Goal: Use online tool/utility: Utilize a website feature to perform a specific function

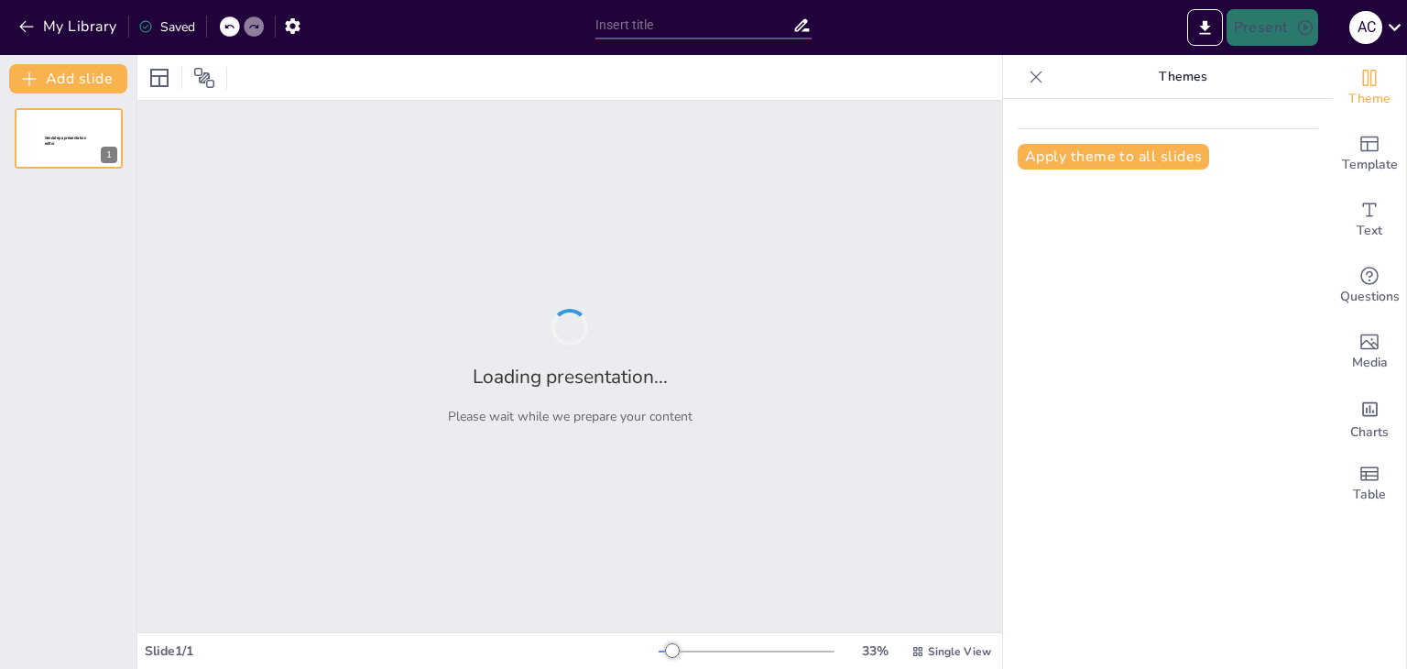
type input "Diseño de Juegos Pedagógicos: Fomentando el Desarrollo Deportivo Infantil"
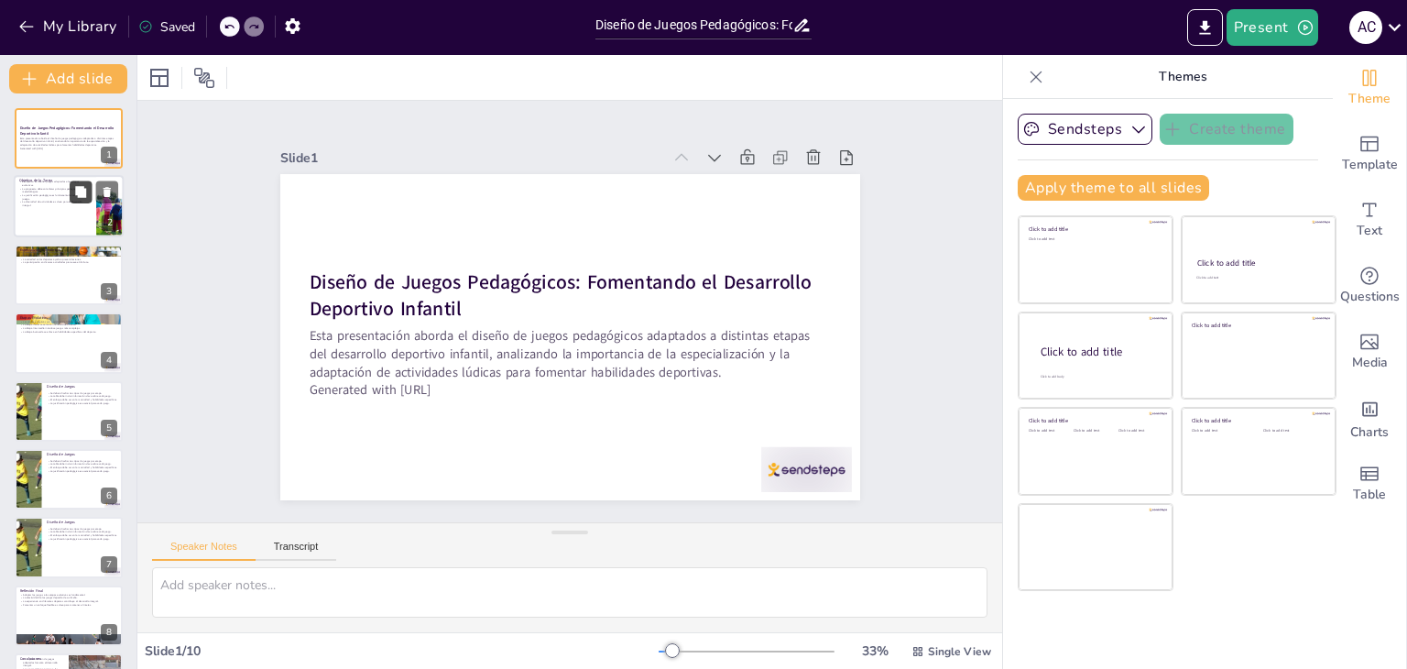
click at [78, 199] on button at bounding box center [81, 192] width 22 height 22
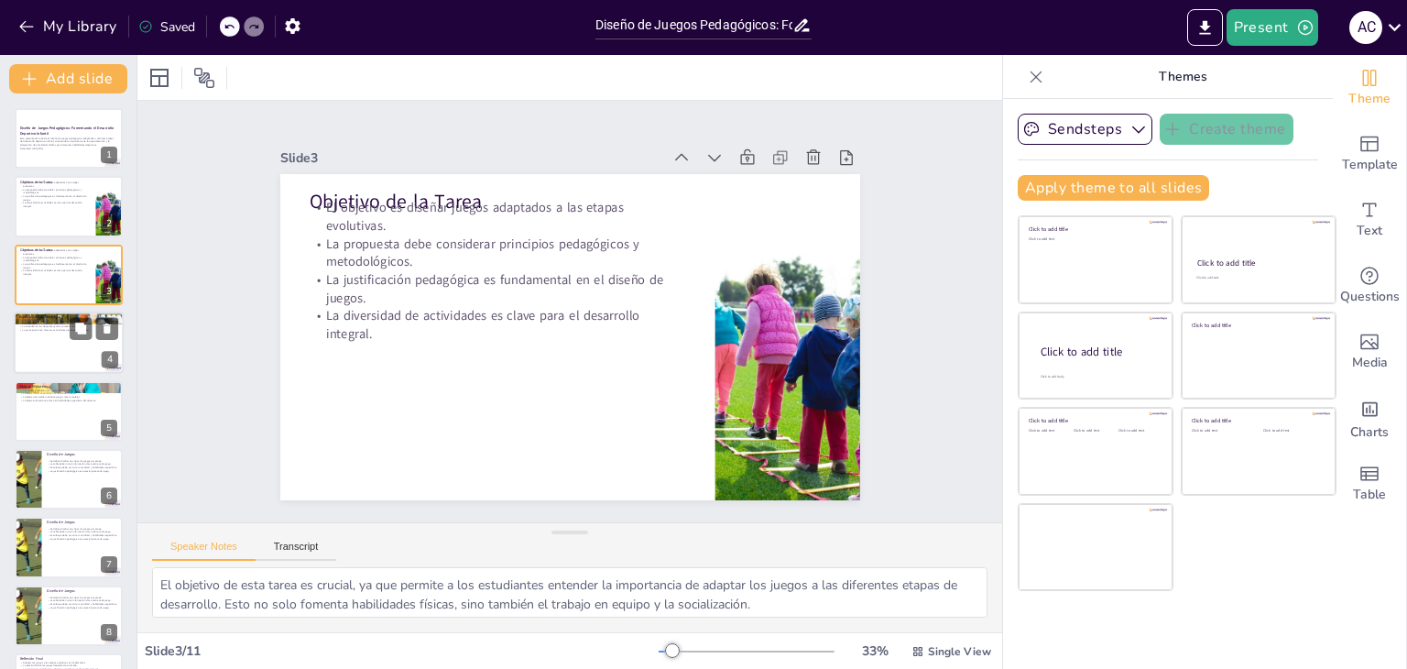
click at [48, 348] on div at bounding box center [69, 342] width 110 height 62
type textarea "La especialización temprana en un solo deporte puede llevar a lesiones y agotam…"
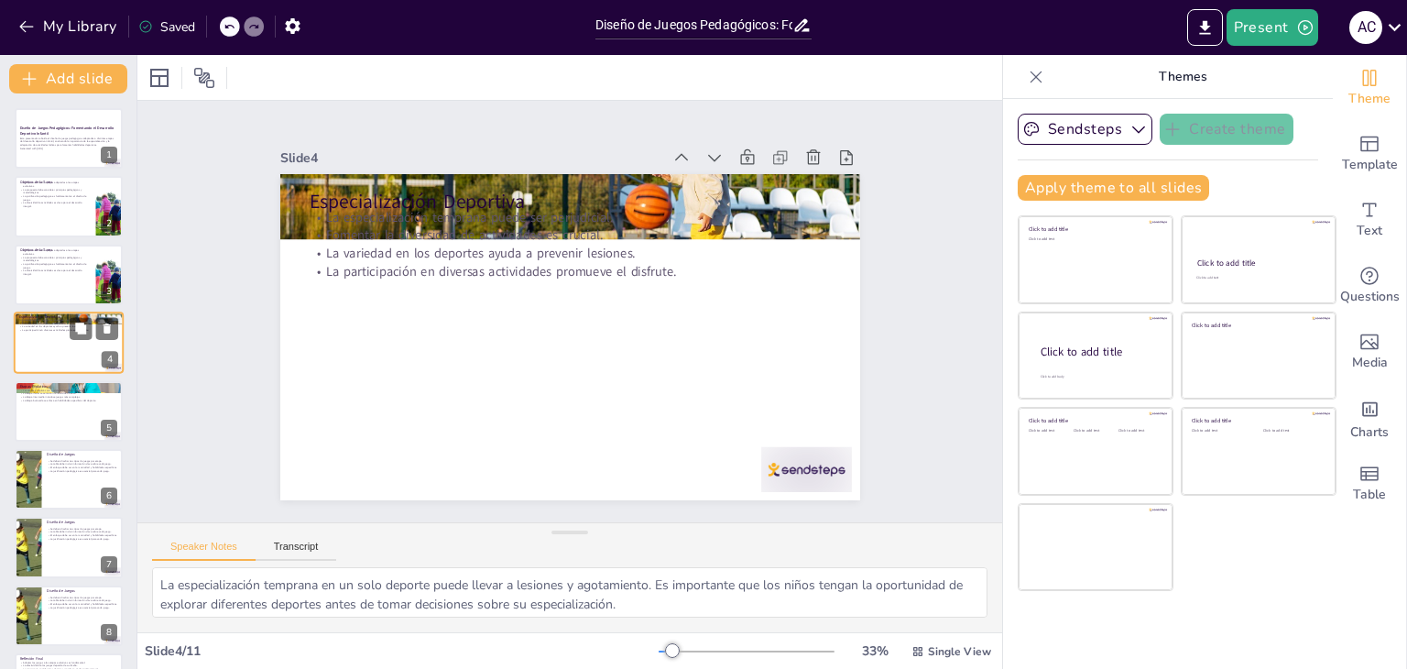
scroll to position [37, 0]
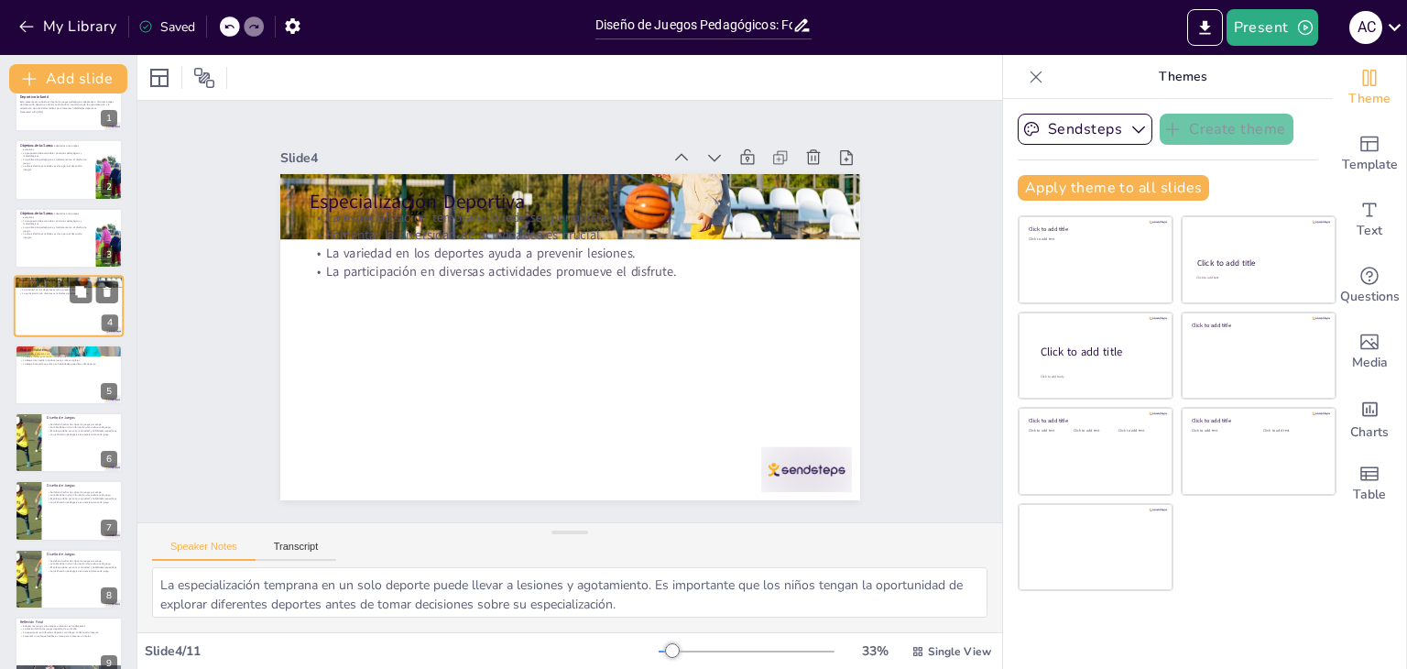
click at [48, 348] on p "Etapas Evolutivas" at bounding box center [68, 348] width 97 height 5
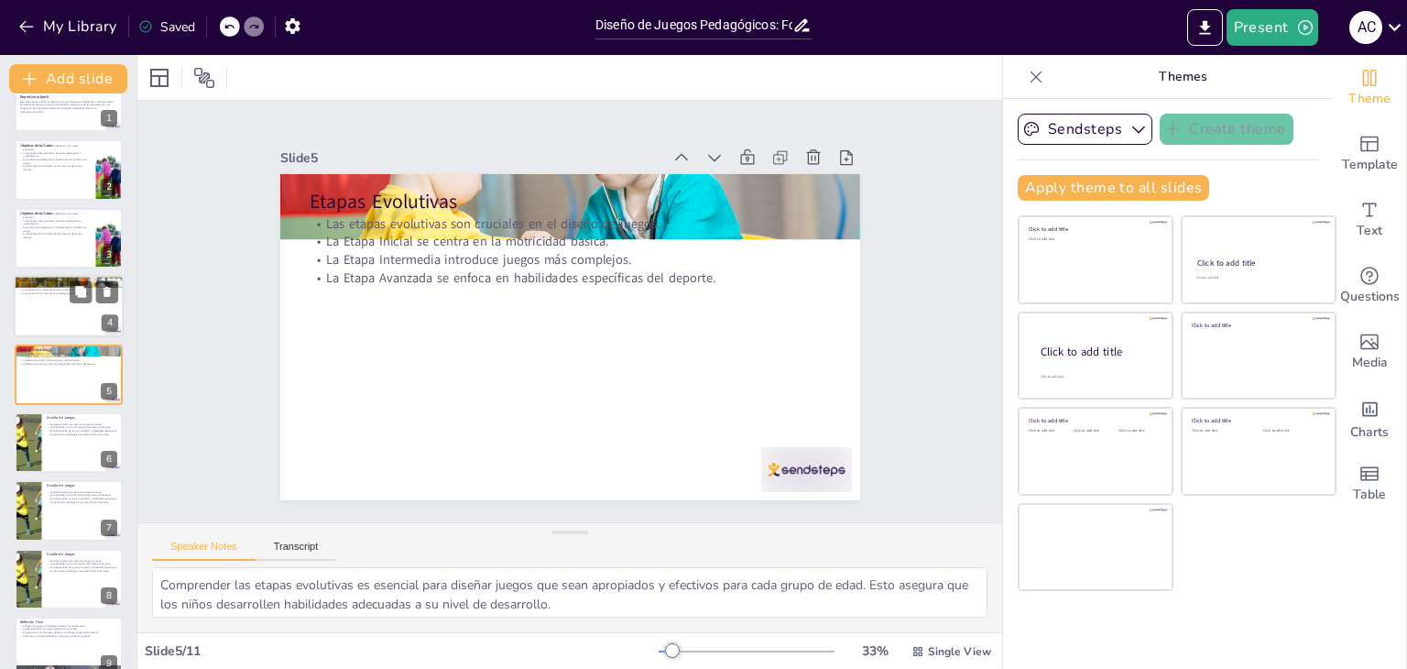
scroll to position [29, 0]
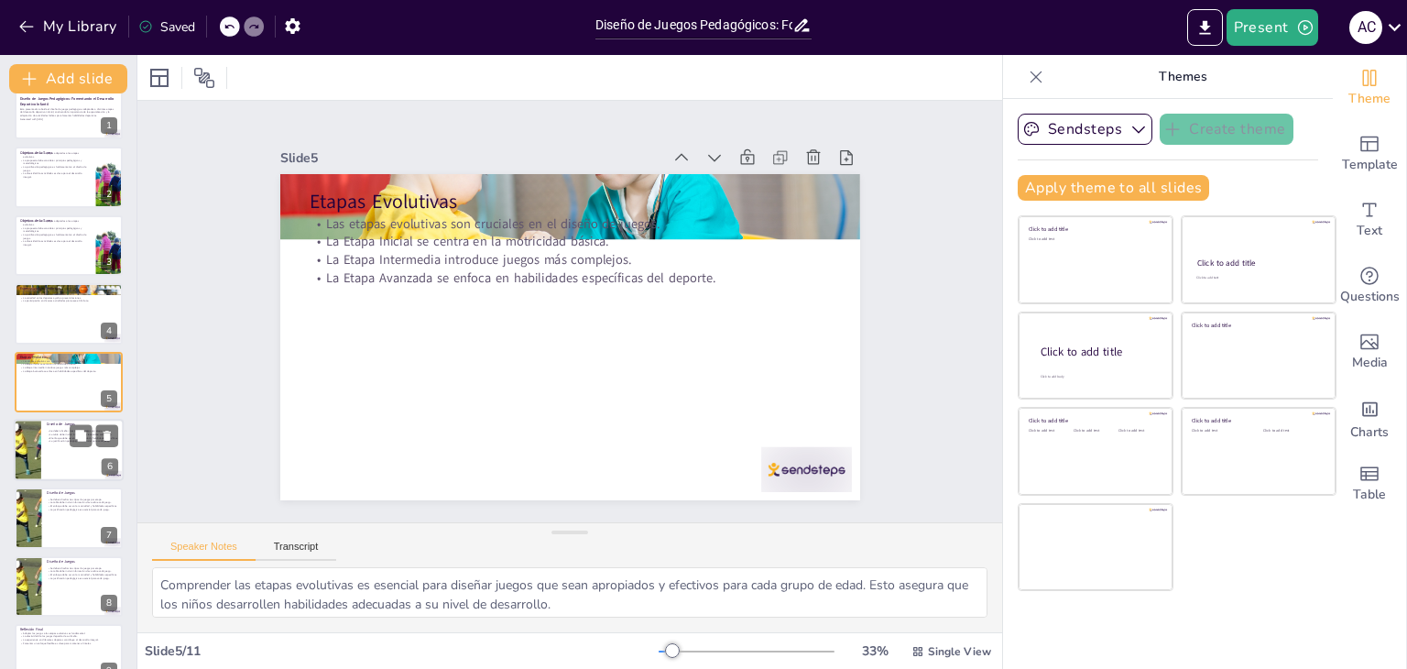
click at [65, 454] on div at bounding box center [69, 450] width 110 height 62
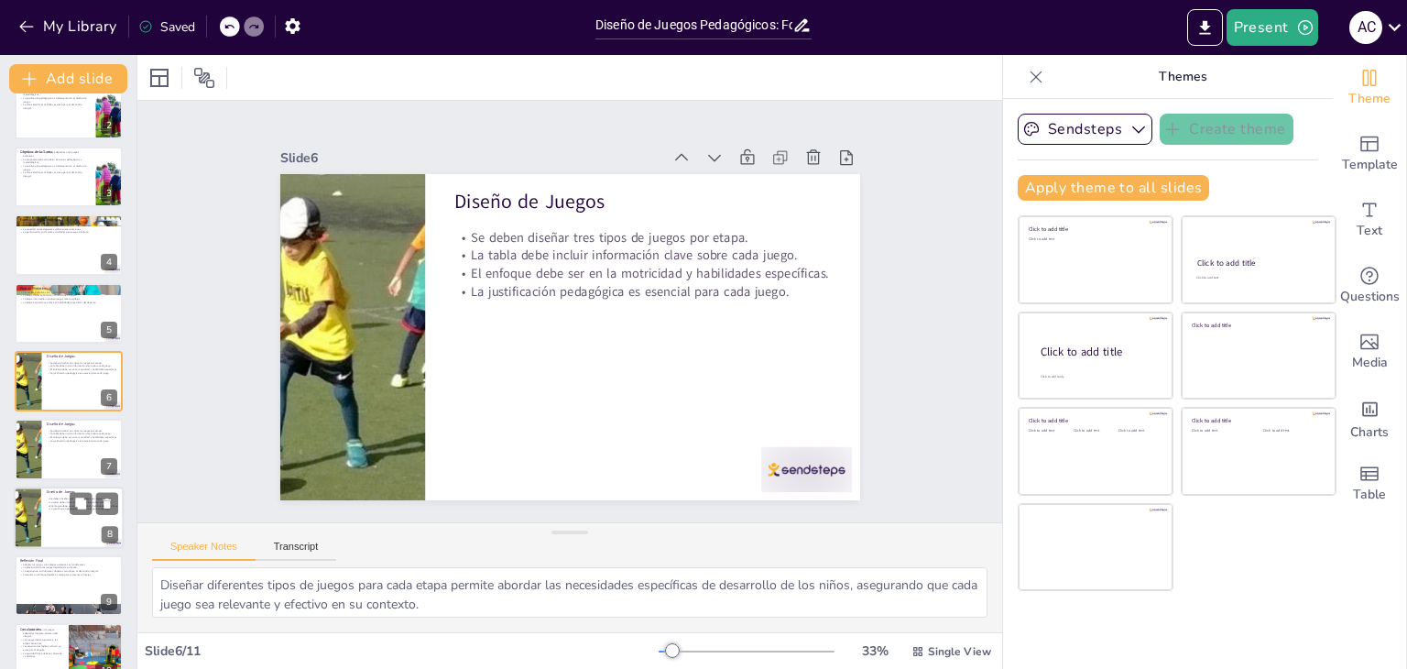
click at [58, 515] on div at bounding box center [69, 517] width 110 height 62
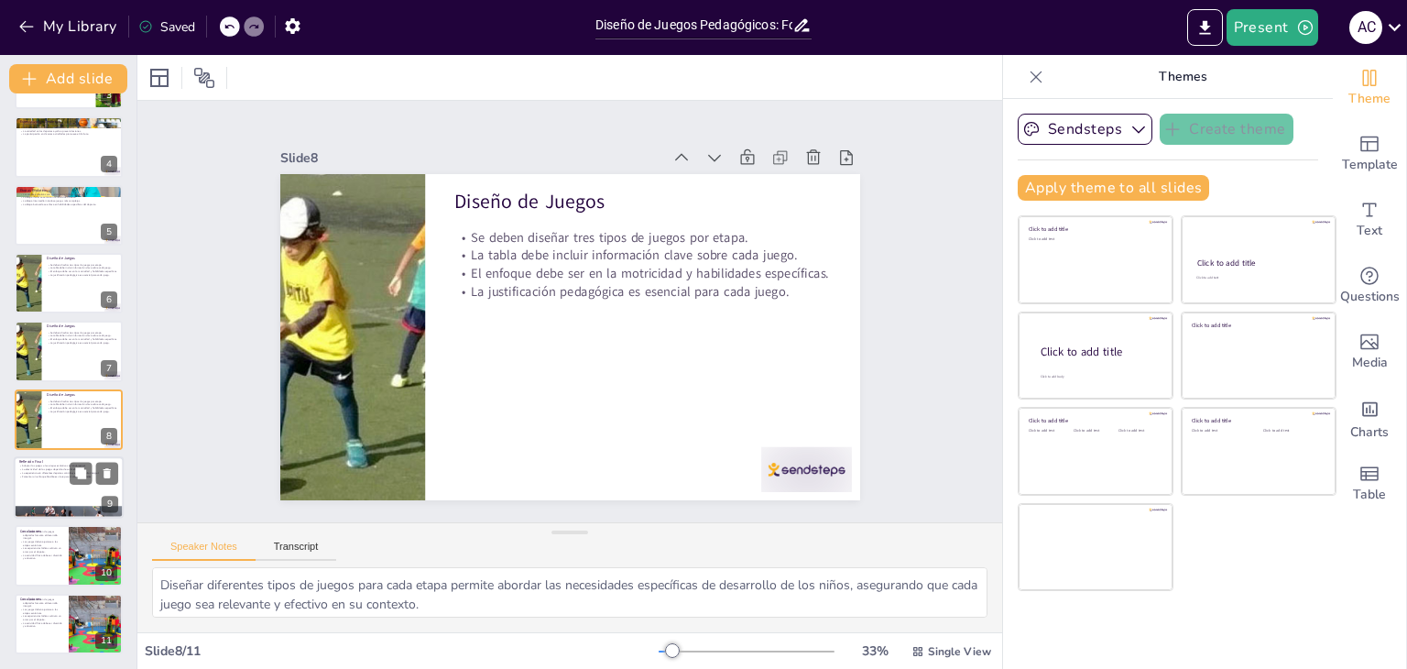
click at [44, 475] on p "Fomentar un enfoque flexible es clave para mantener el interés." at bounding box center [68, 477] width 99 height 4
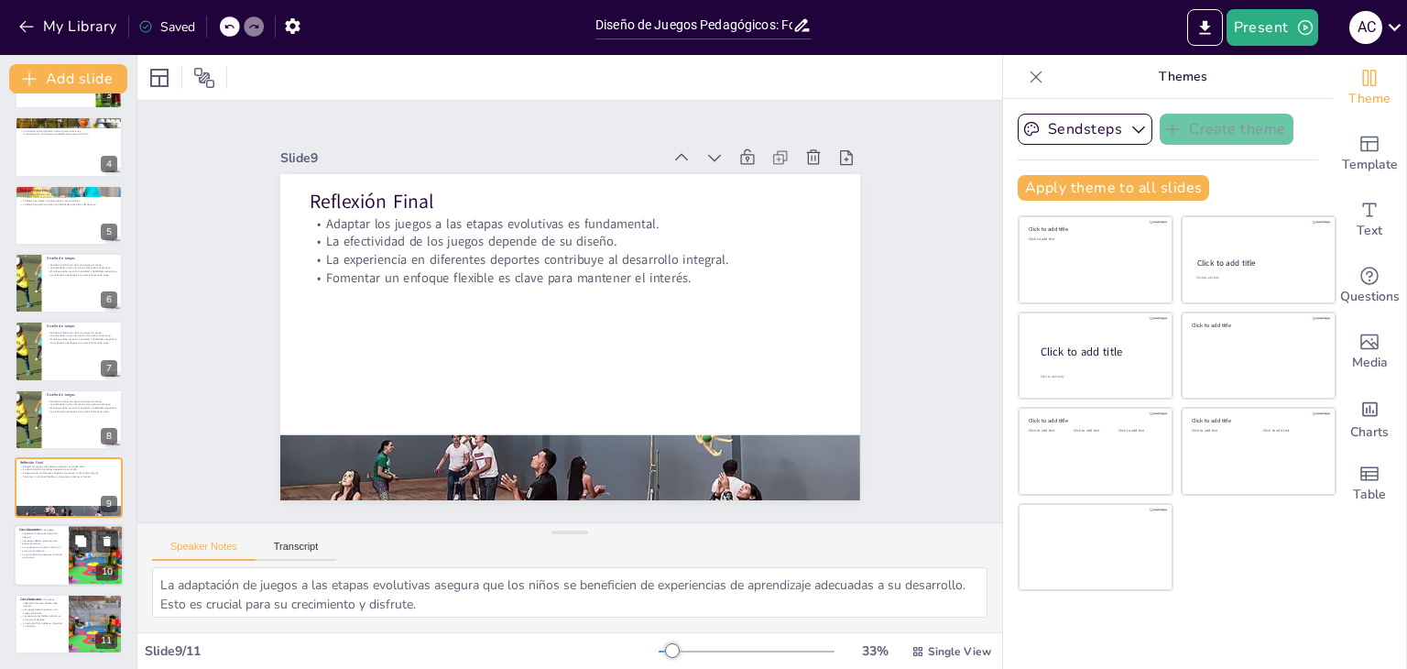
click at [47, 554] on p "La actividad física debe ser divertida y educativa." at bounding box center [41, 556] width 44 height 6
type textarea "La implementación de juegos adaptados es clave para el desarrollo integral de l…"
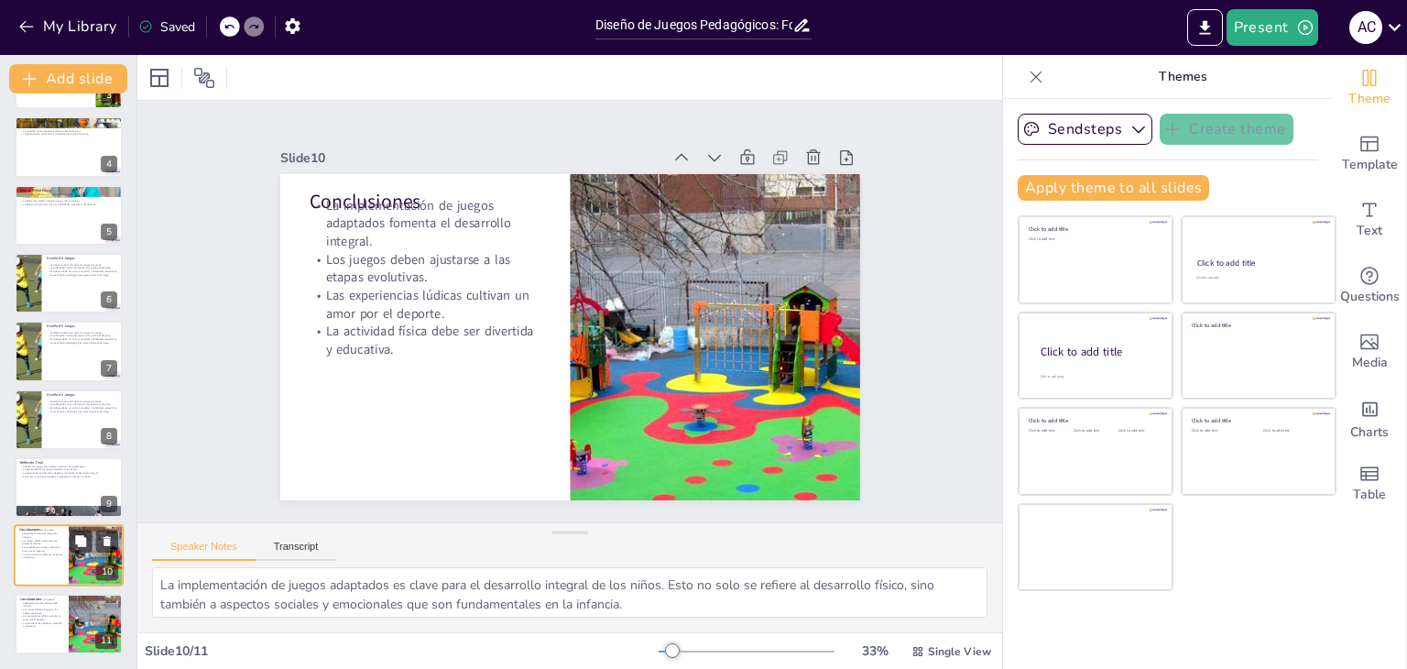
click at [47, 554] on p "La actividad física debe ser divertida y educativa." at bounding box center [41, 556] width 44 height 6
click at [49, 607] on p "Los juegos deben ajustarse a las etapas evolutivas." at bounding box center [41, 610] width 44 height 6
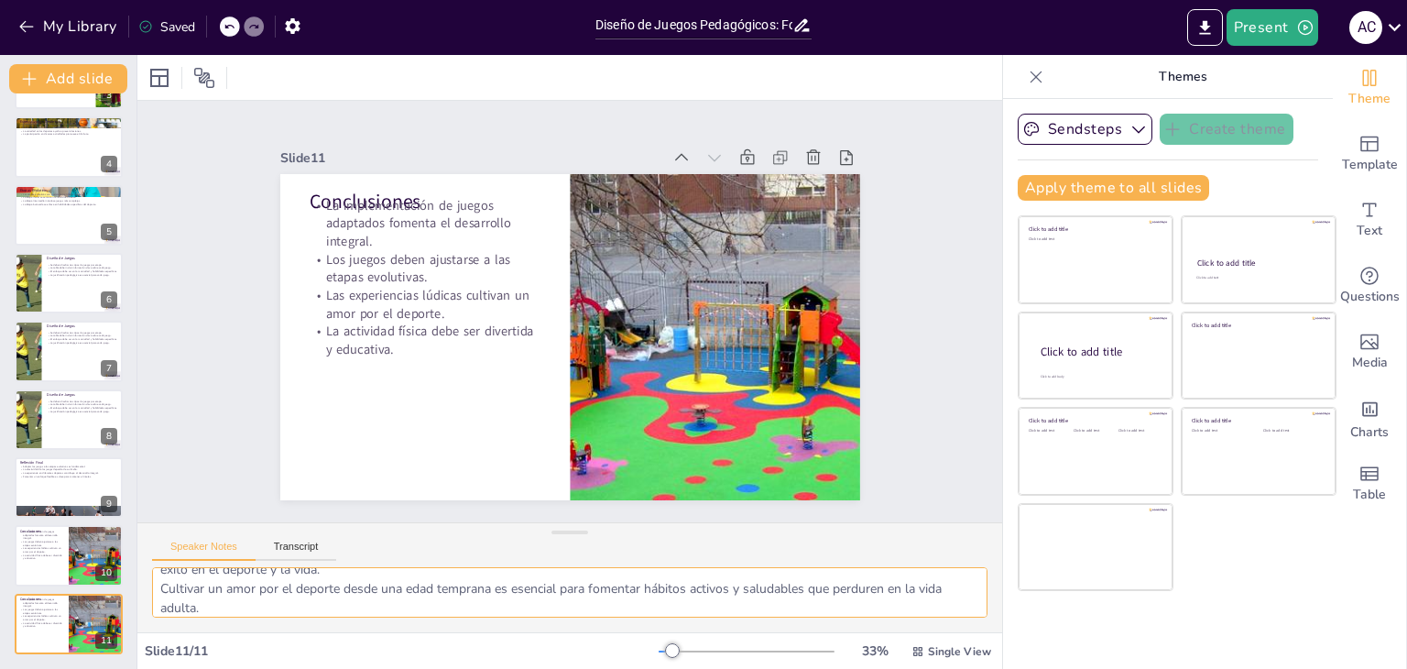
scroll to position [119, 0]
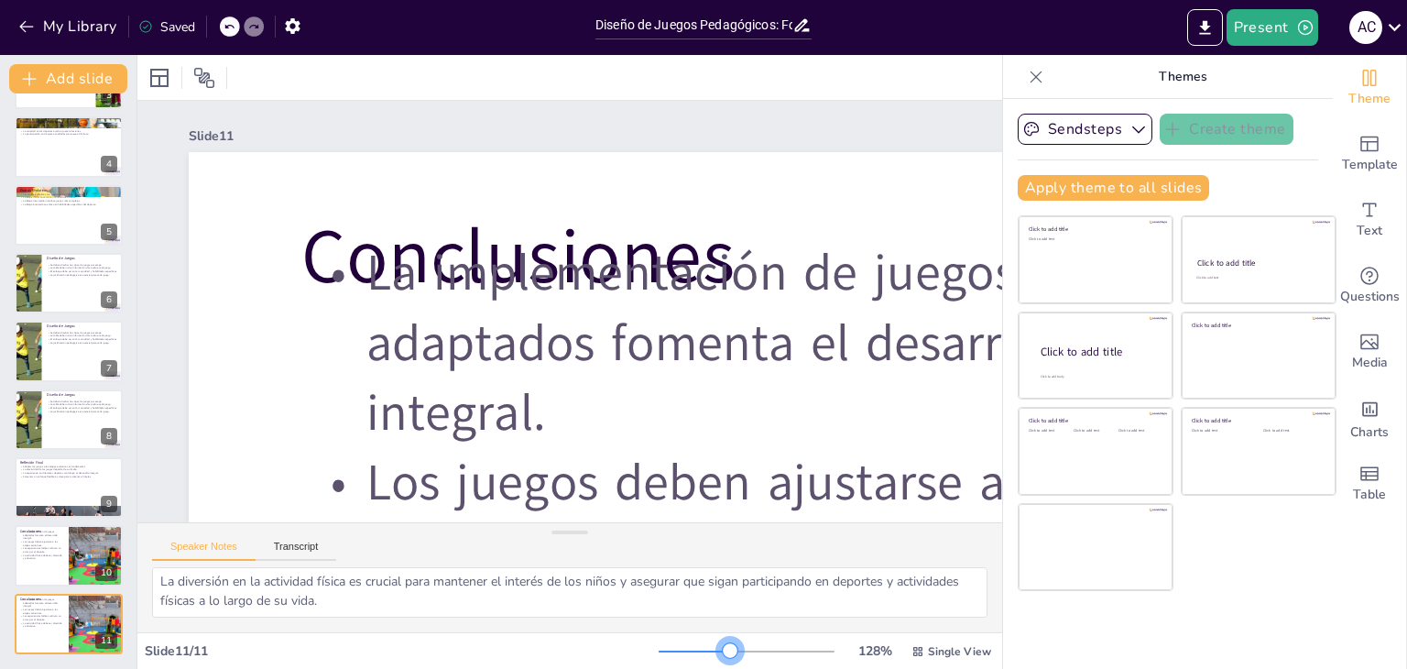
click at [718, 649] on div at bounding box center [747, 651] width 176 height 15
click at [205, 73] on icon at bounding box center [204, 78] width 20 height 20
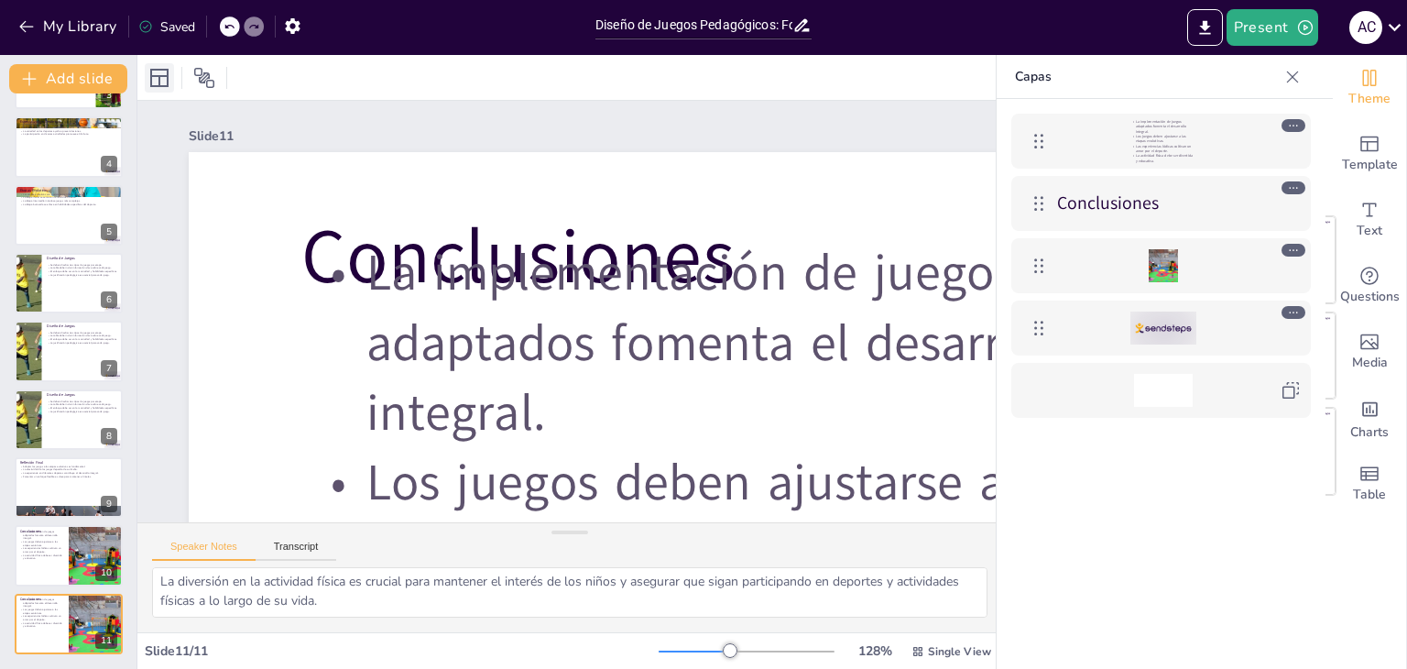
click at [154, 78] on icon at bounding box center [159, 78] width 22 height 22
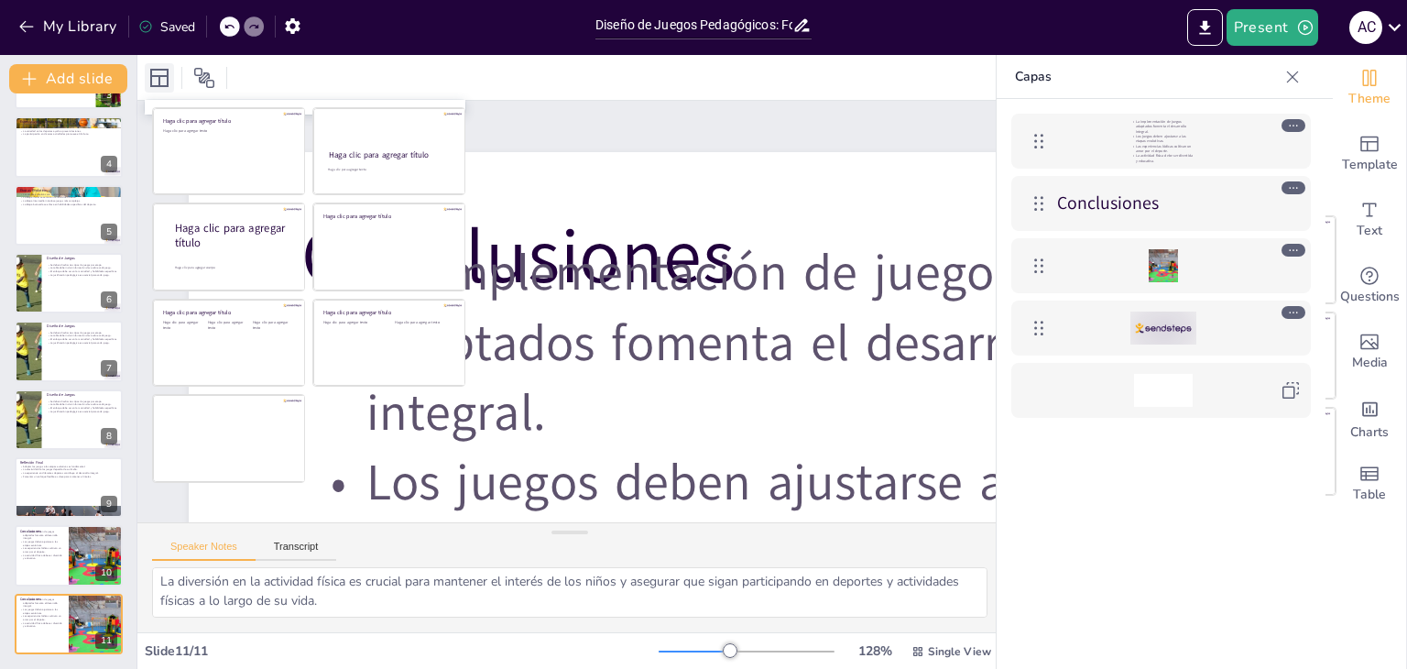
click at [154, 78] on icon at bounding box center [159, 78] width 22 height 22
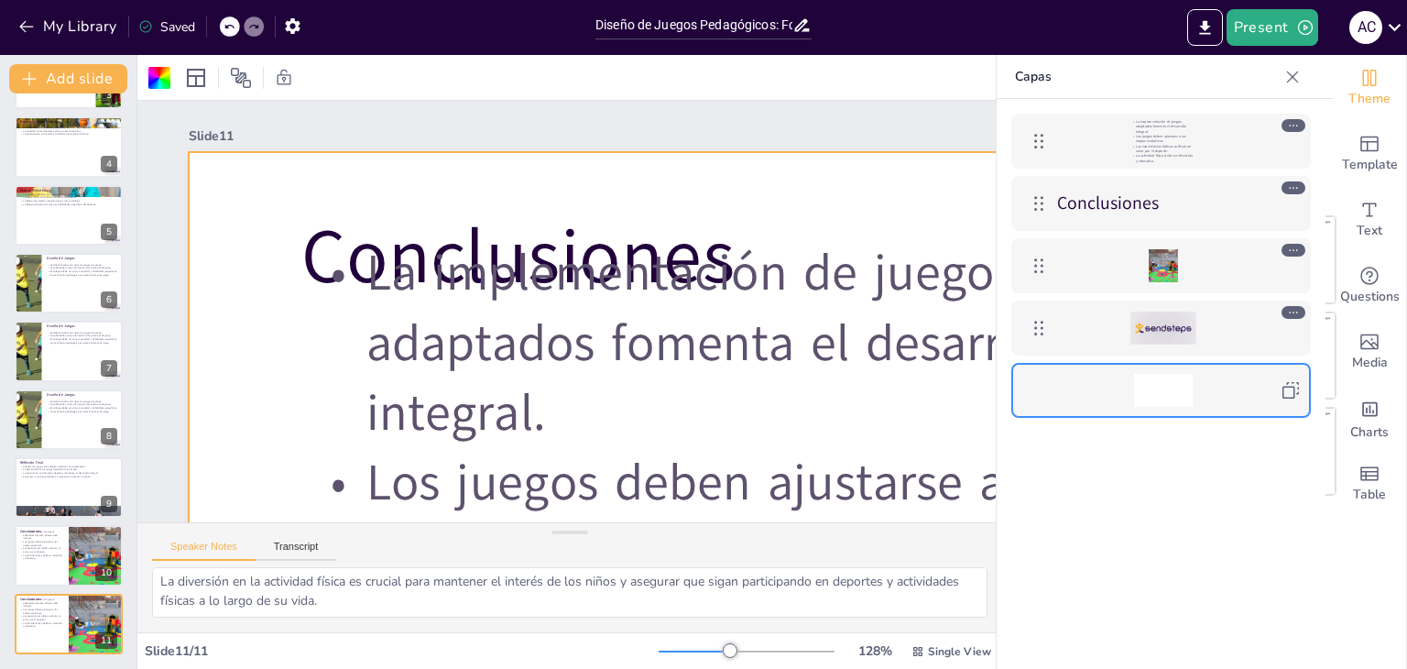
click at [1294, 74] on icon at bounding box center [1293, 77] width 12 height 12
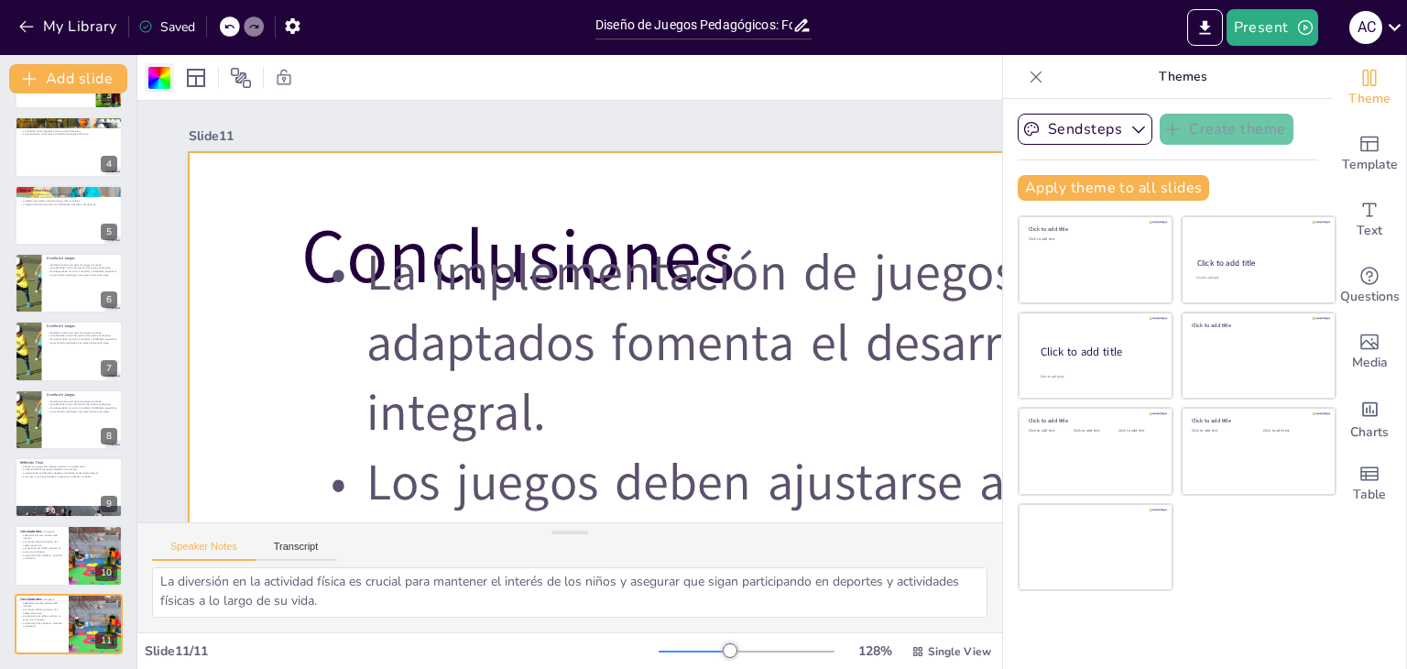
click at [165, 83] on div at bounding box center [159, 78] width 22 height 22
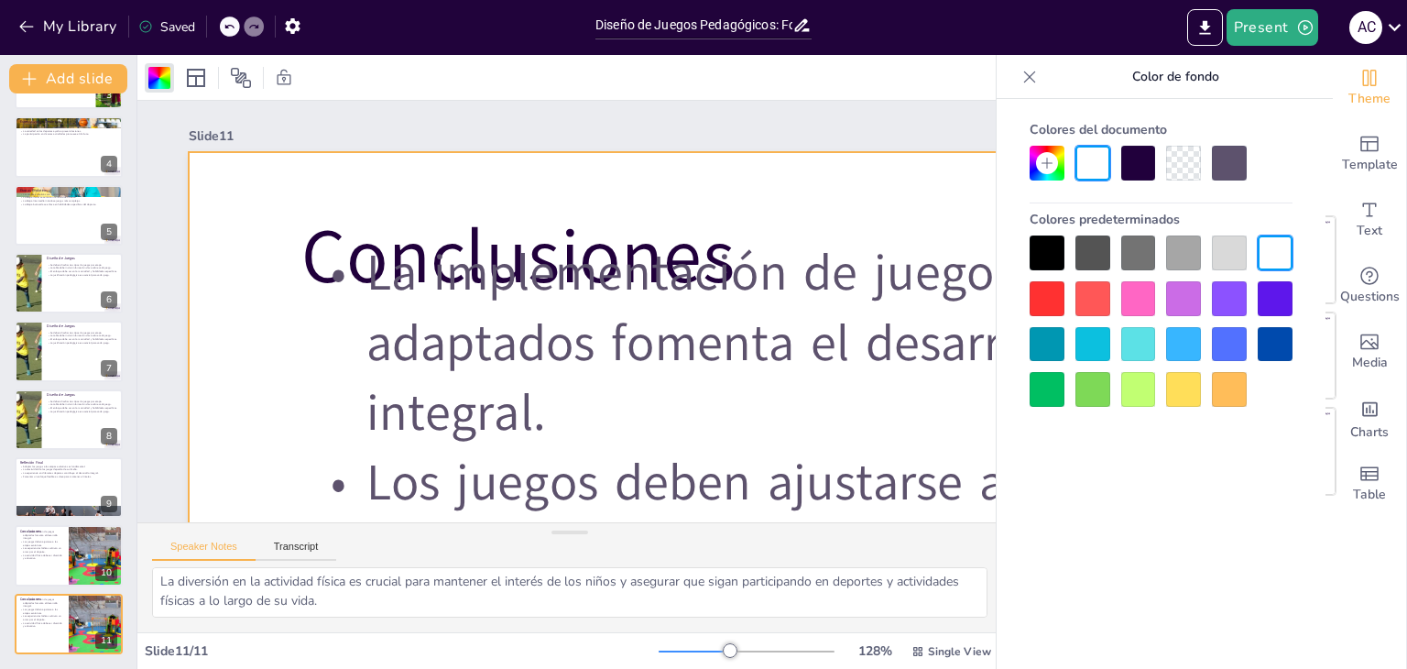
click at [1142, 350] on div at bounding box center [1138, 344] width 35 height 35
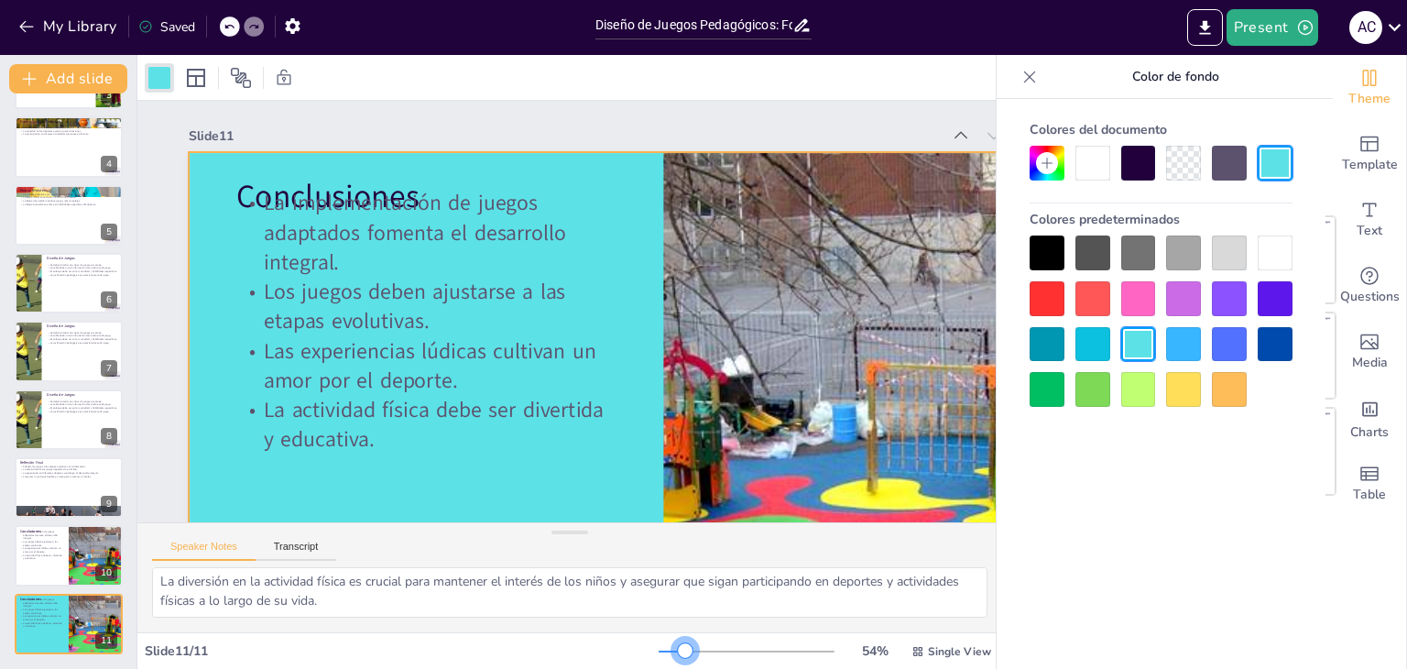
click at [673, 646] on div at bounding box center [747, 651] width 176 height 15
click at [678, 646] on div at bounding box center [685, 650] width 15 height 15
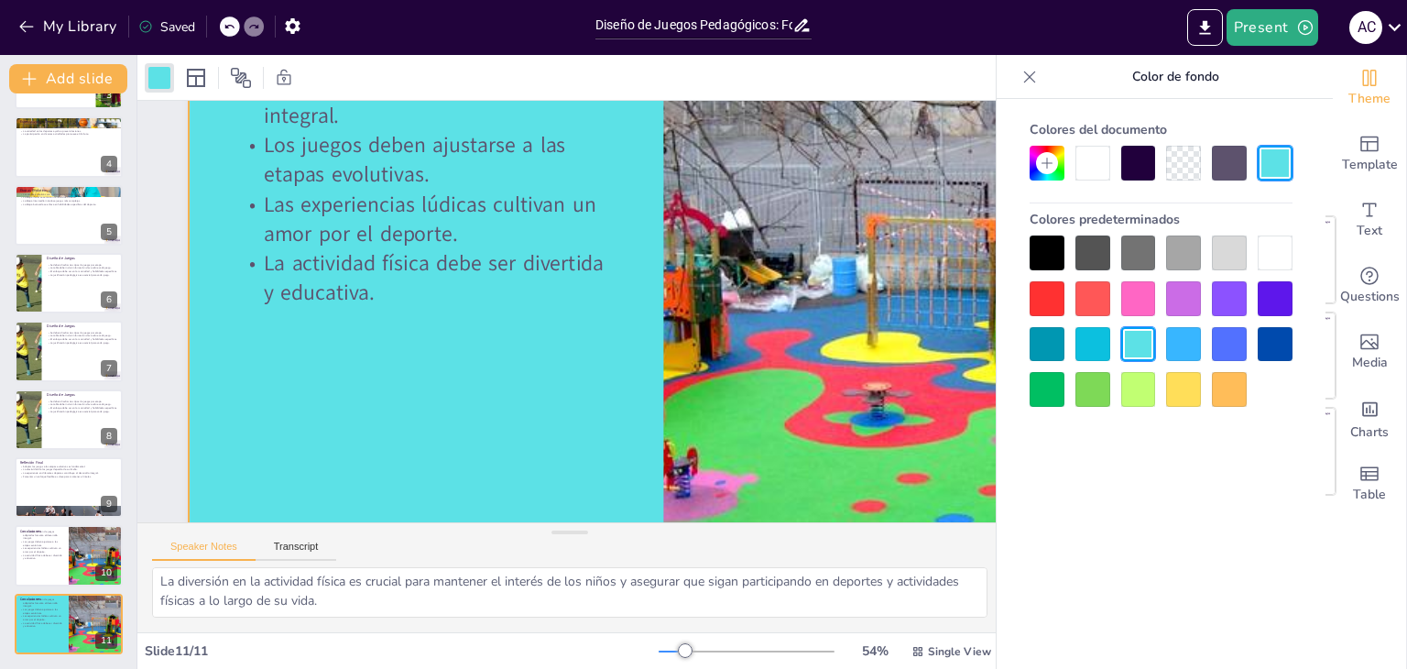
scroll to position [179, 0]
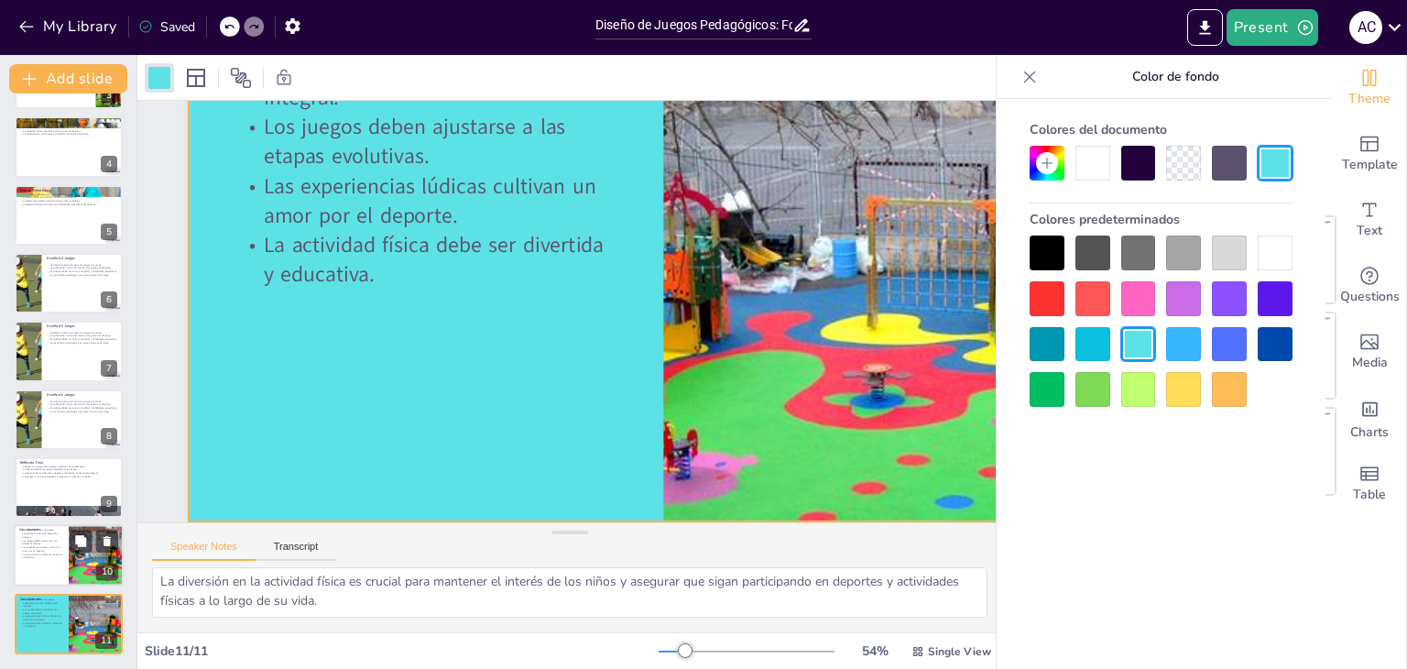
click at [70, 548] on div at bounding box center [94, 541] width 49 height 22
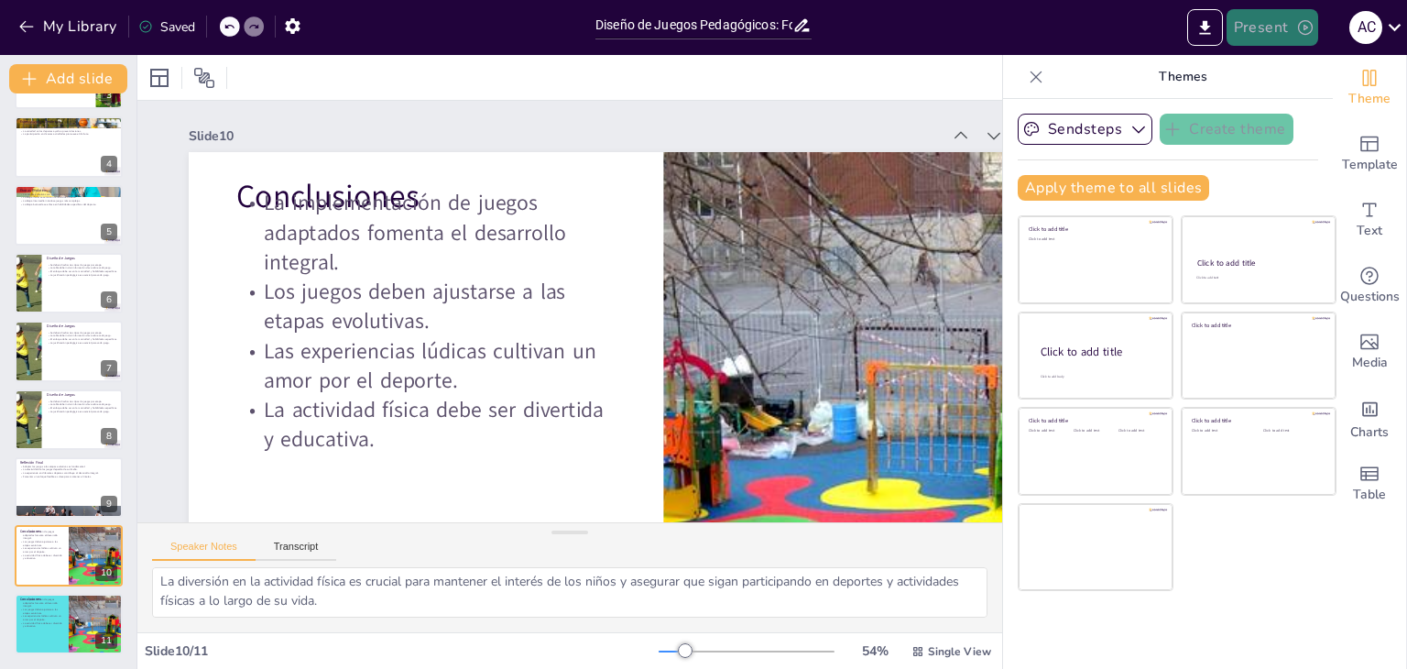
click at [1296, 31] on icon "button" at bounding box center [1305, 27] width 18 height 18
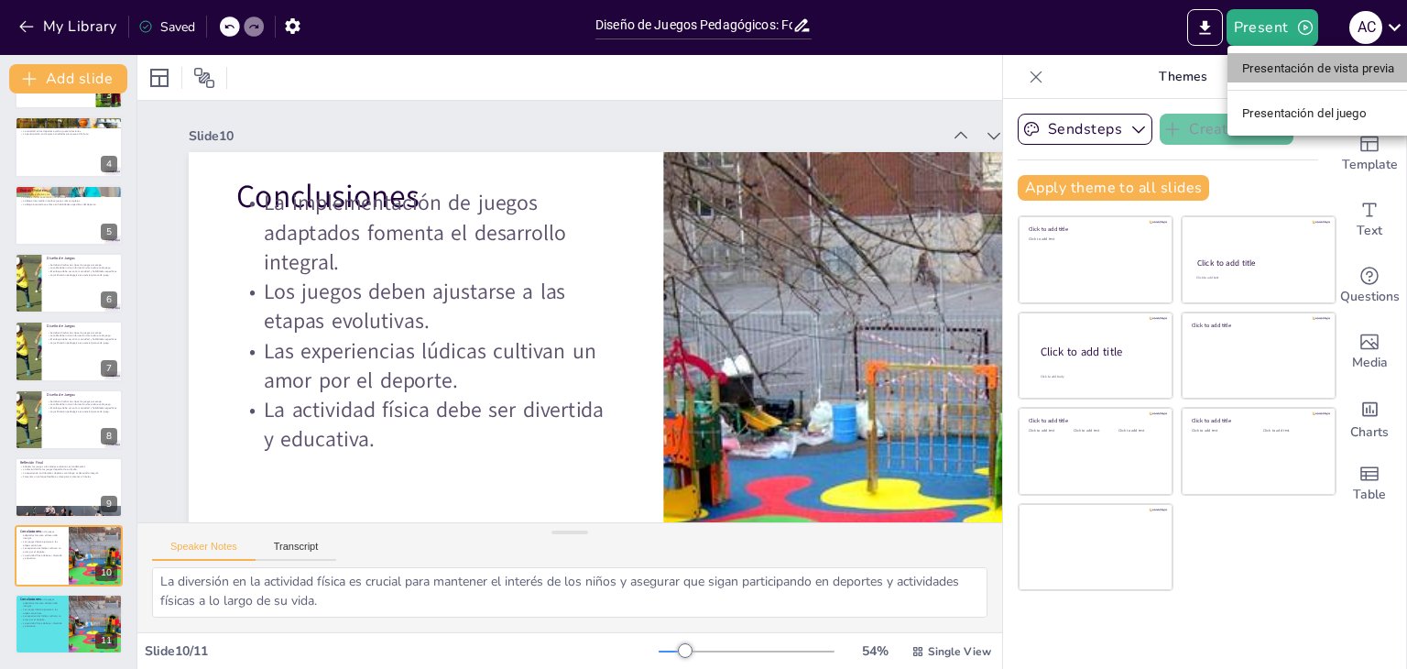
click at [1292, 71] on font "Presentación de vista previa" at bounding box center [1318, 68] width 153 height 14
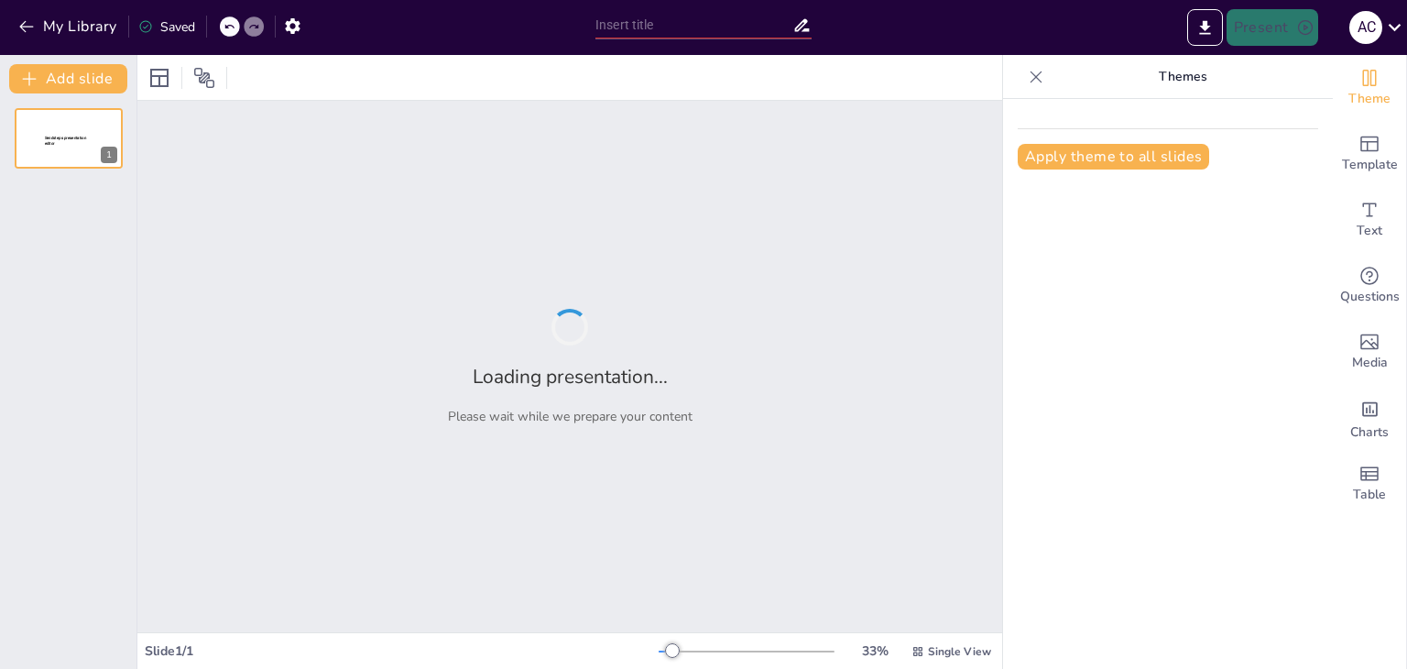
type input "Diseño de Juegos Pedagógicos: Fomentando el Desarrollo Deportivo Infantil"
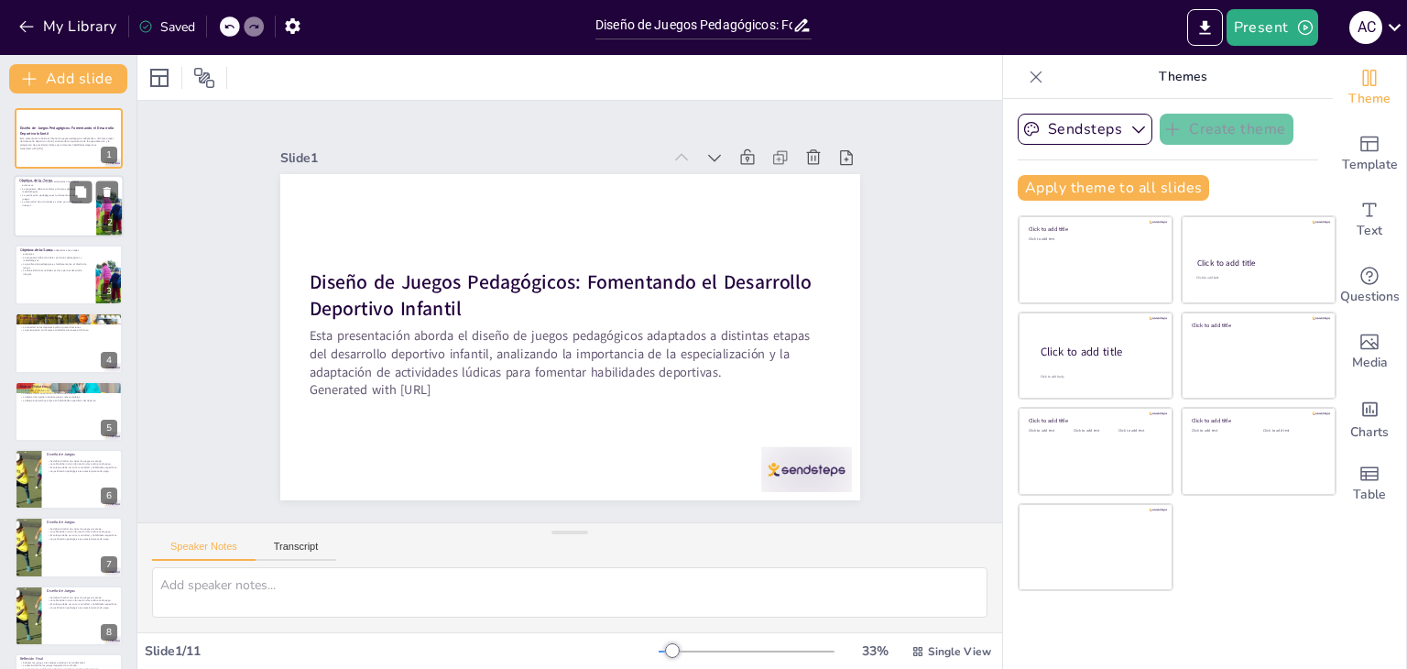
click at [54, 213] on div at bounding box center [69, 207] width 110 height 62
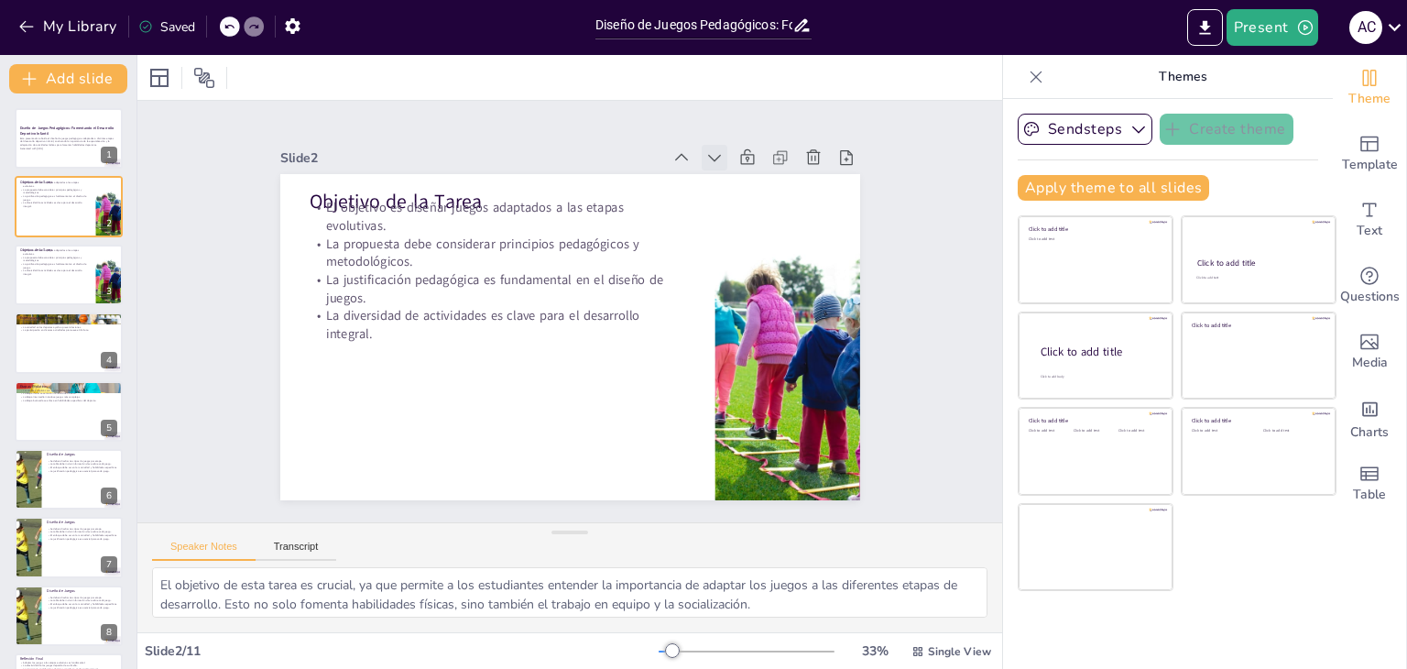
click at [720, 163] on icon at bounding box center [730, 173] width 20 height 20
click at [705, 148] on icon at bounding box center [714, 157] width 18 height 18
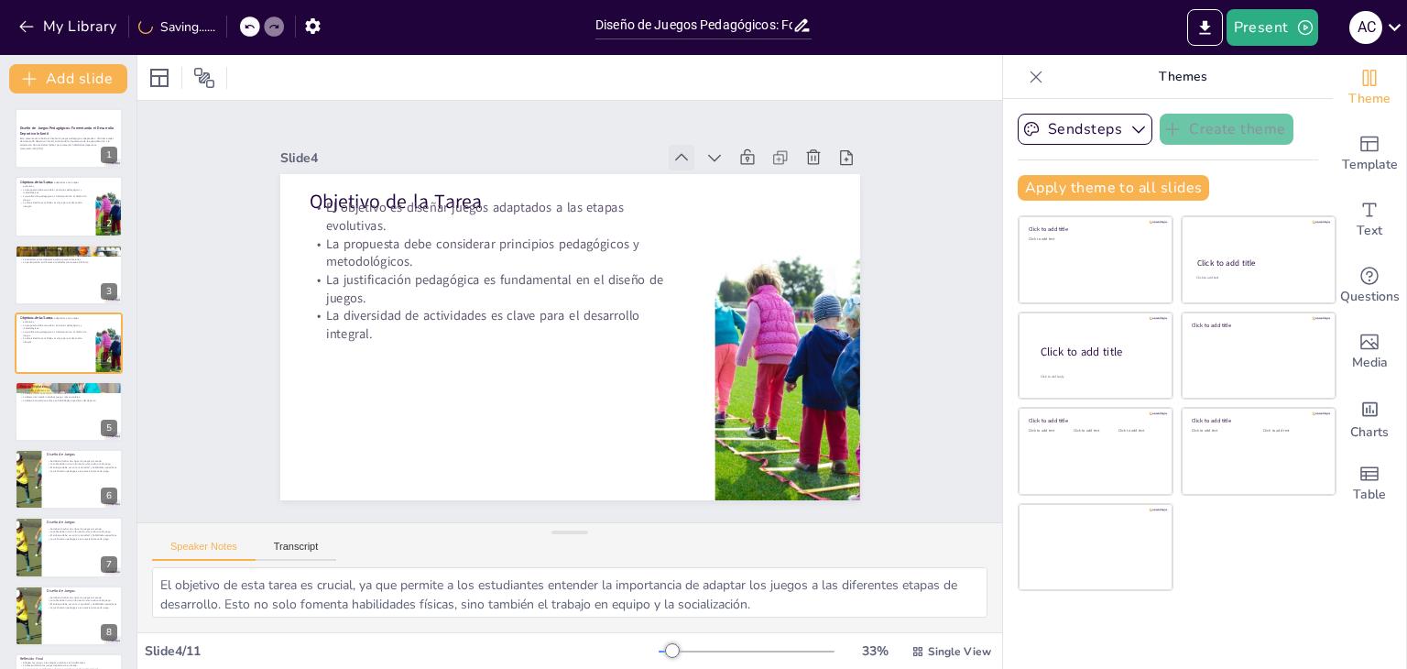
click at [687, 160] on icon at bounding box center [697, 170] width 20 height 20
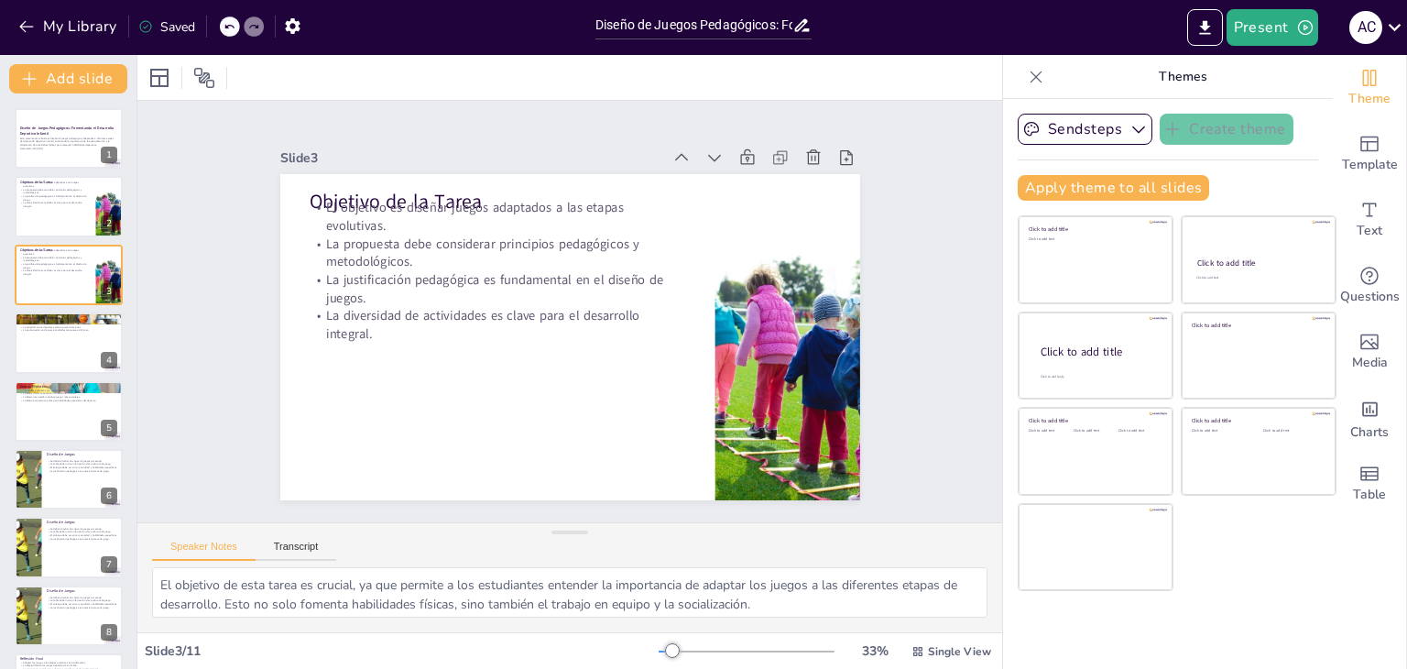
click at [687, 160] on icon at bounding box center [697, 170] width 20 height 20
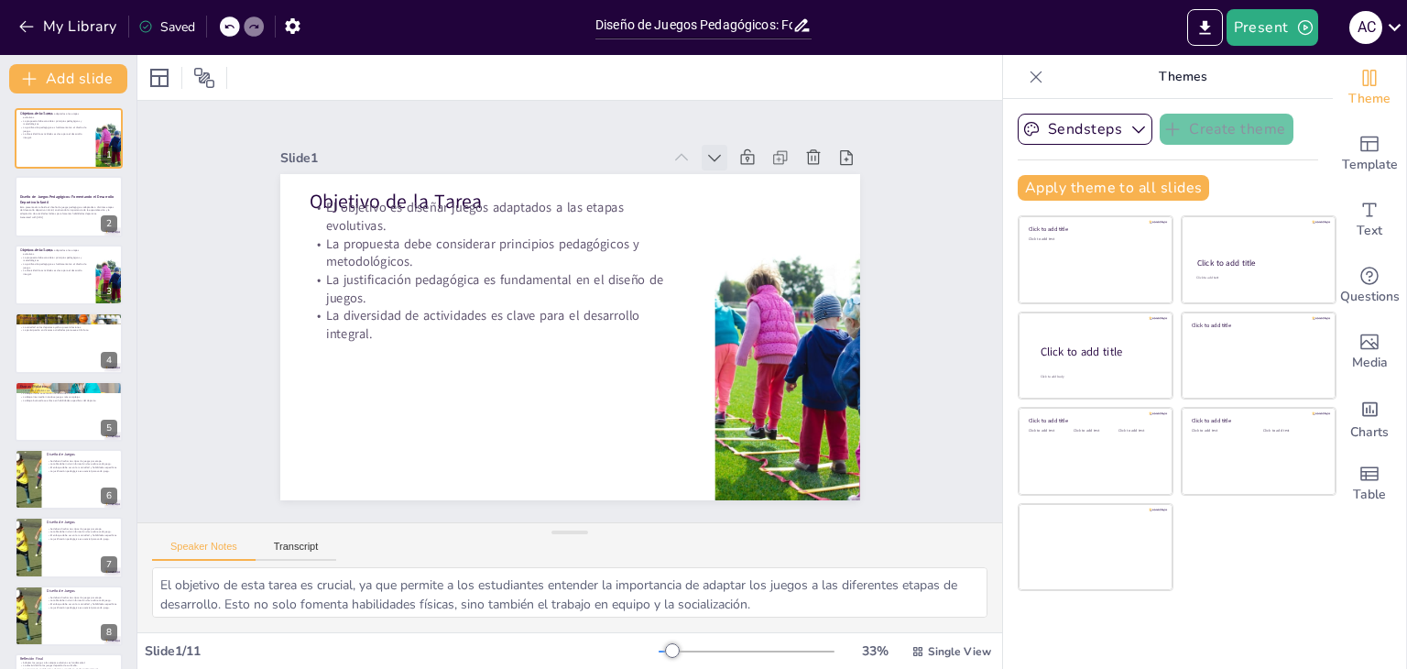
click at [728, 176] on div at bounding box center [743, 191] width 30 height 30
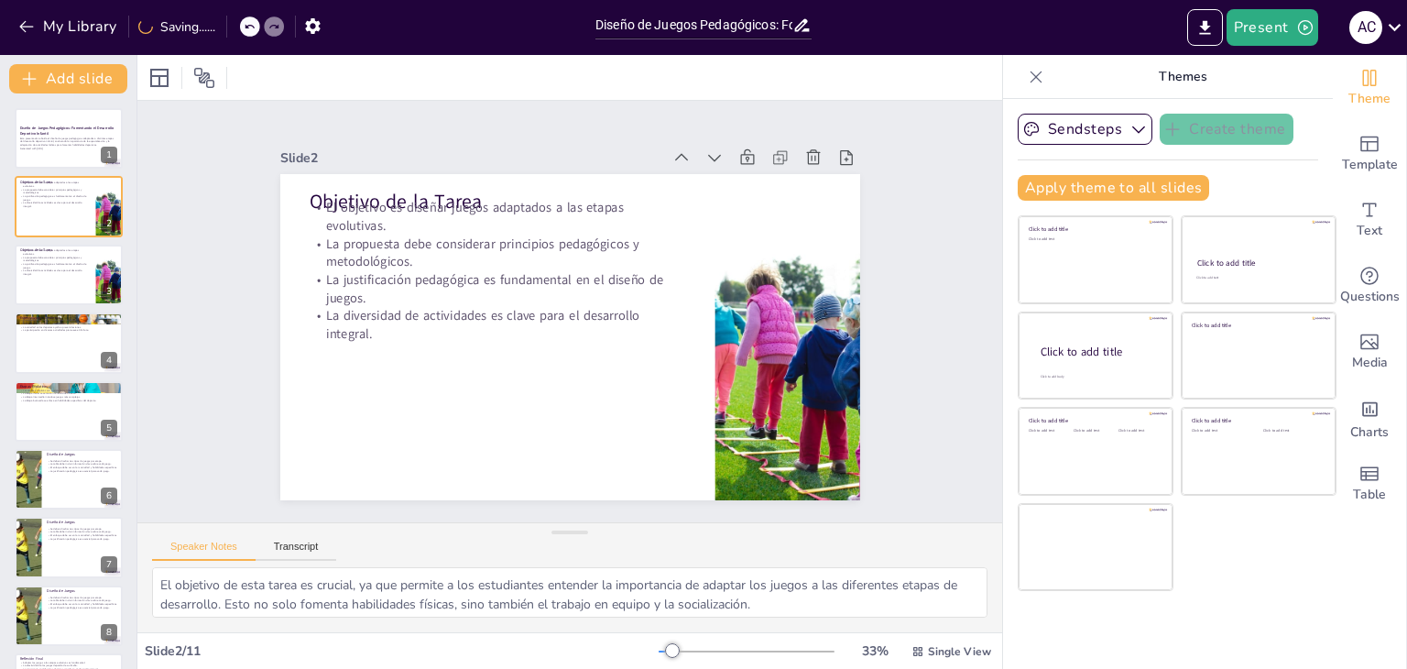
click at [716, 159] on div at bounding box center [730, 173] width 28 height 28
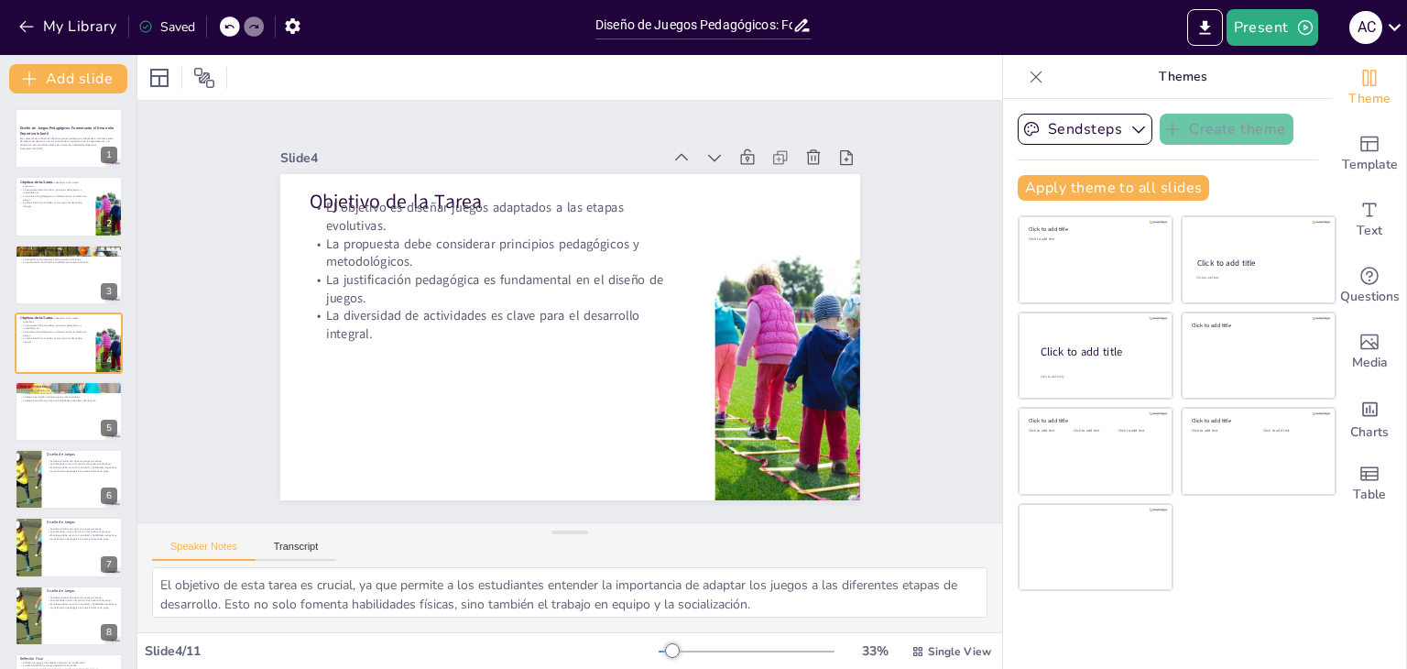
click at [716, 159] on div at bounding box center [730, 173] width 28 height 28
click at [728, 176] on div at bounding box center [743, 191] width 30 height 30
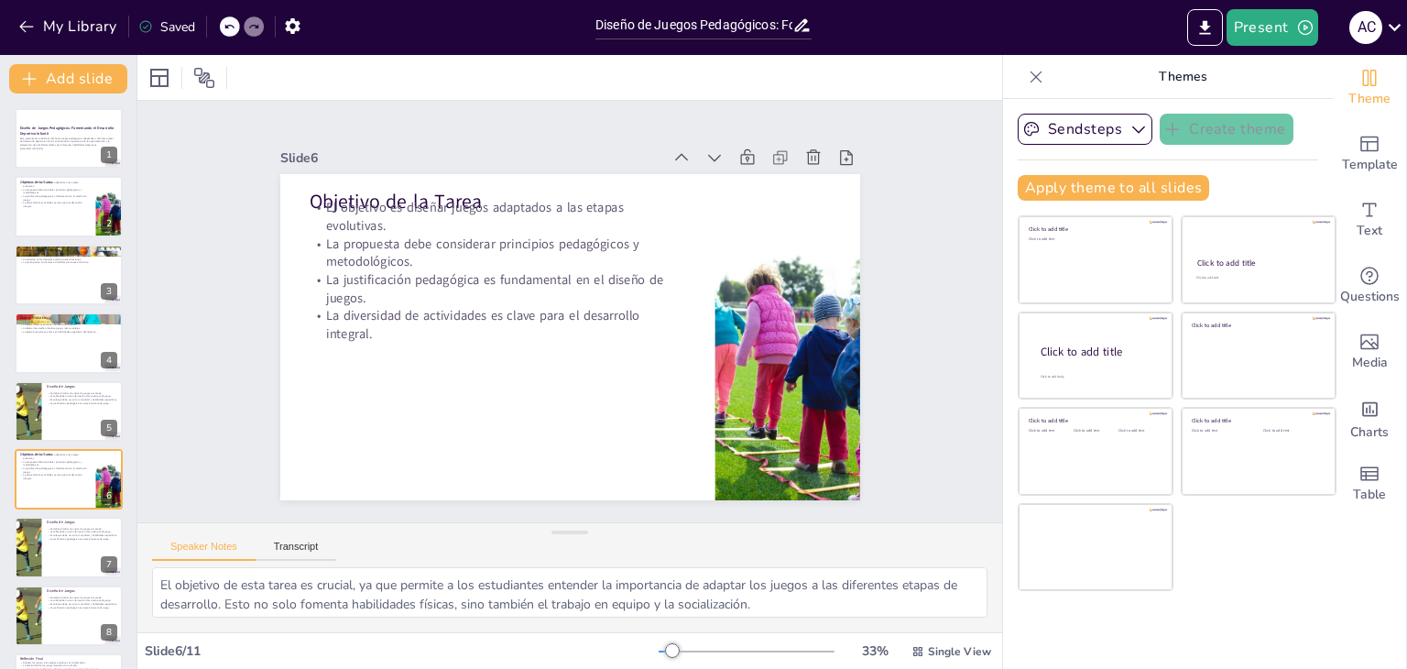
click at [716, 159] on div at bounding box center [730, 173] width 28 height 28
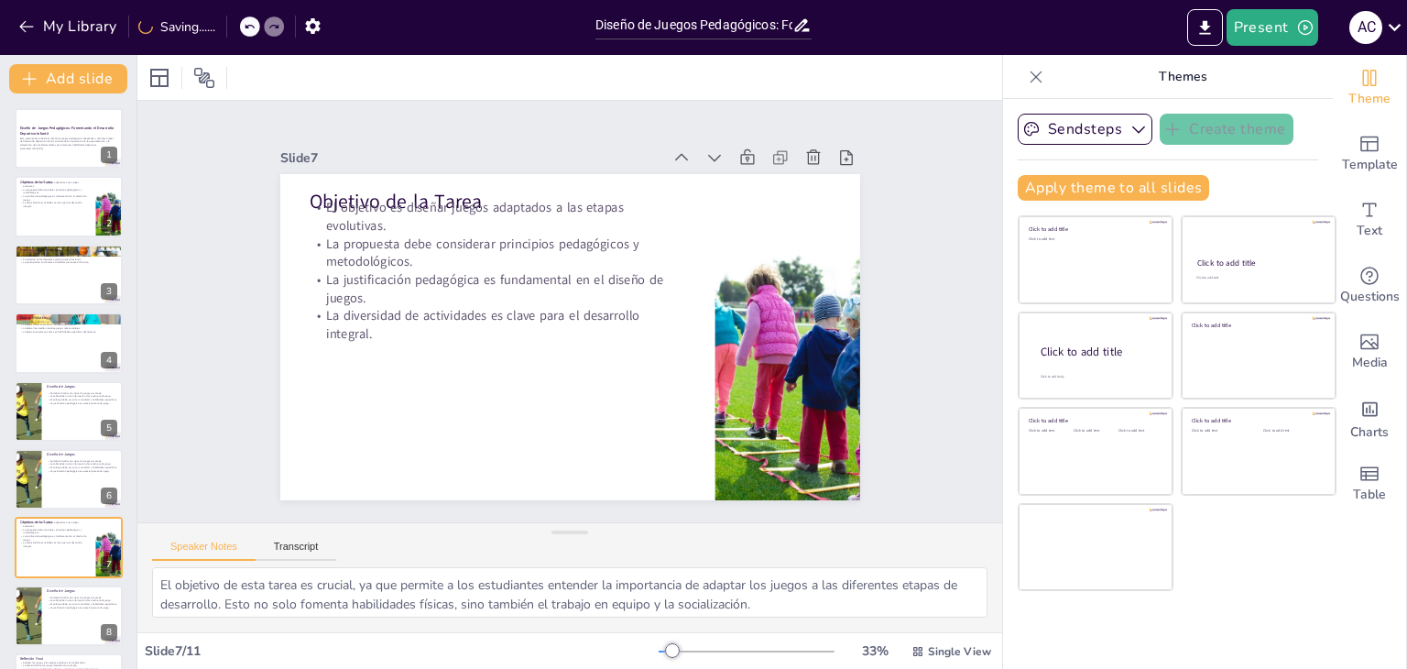
click at [716, 159] on div at bounding box center [730, 173] width 28 height 28
click at [0, 0] on div at bounding box center [0, 0] width 0 height 0
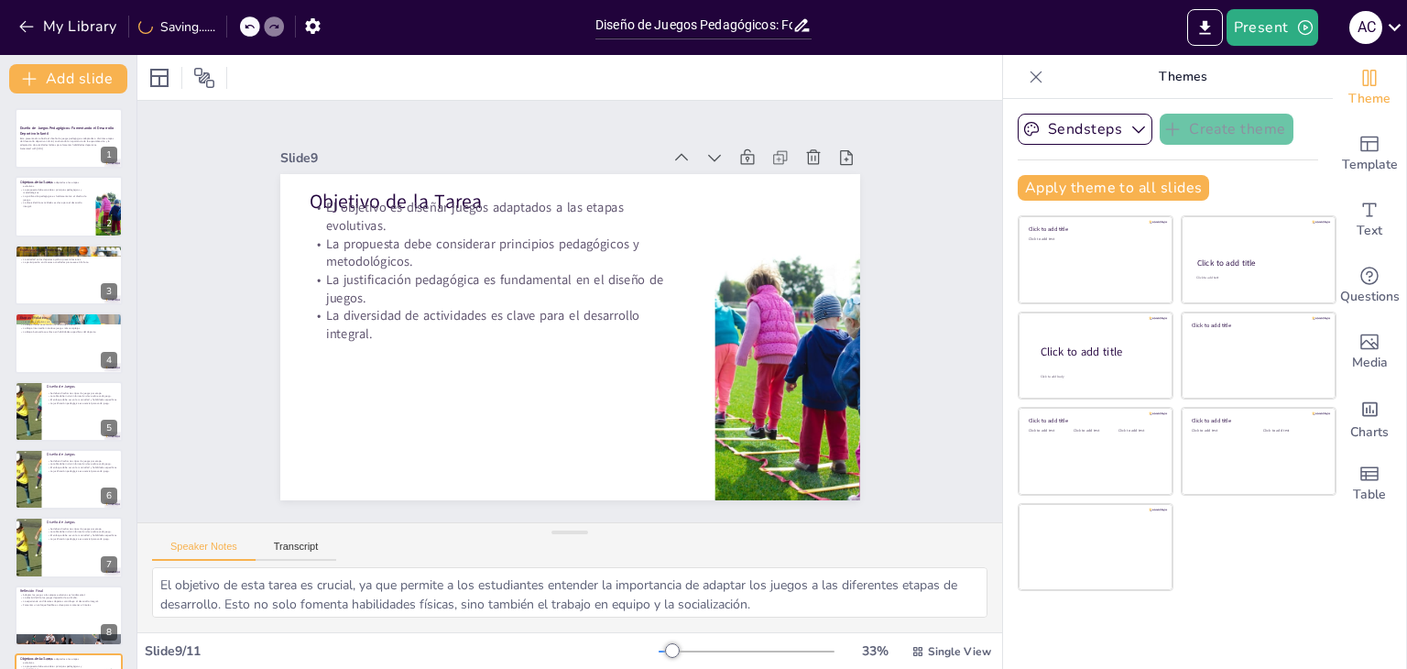
click at [728, 176] on div at bounding box center [743, 191] width 30 height 30
click at [716, 159] on div at bounding box center [730, 173] width 28 height 28
click at [755, 234] on div at bounding box center [772, 251] width 35 height 35
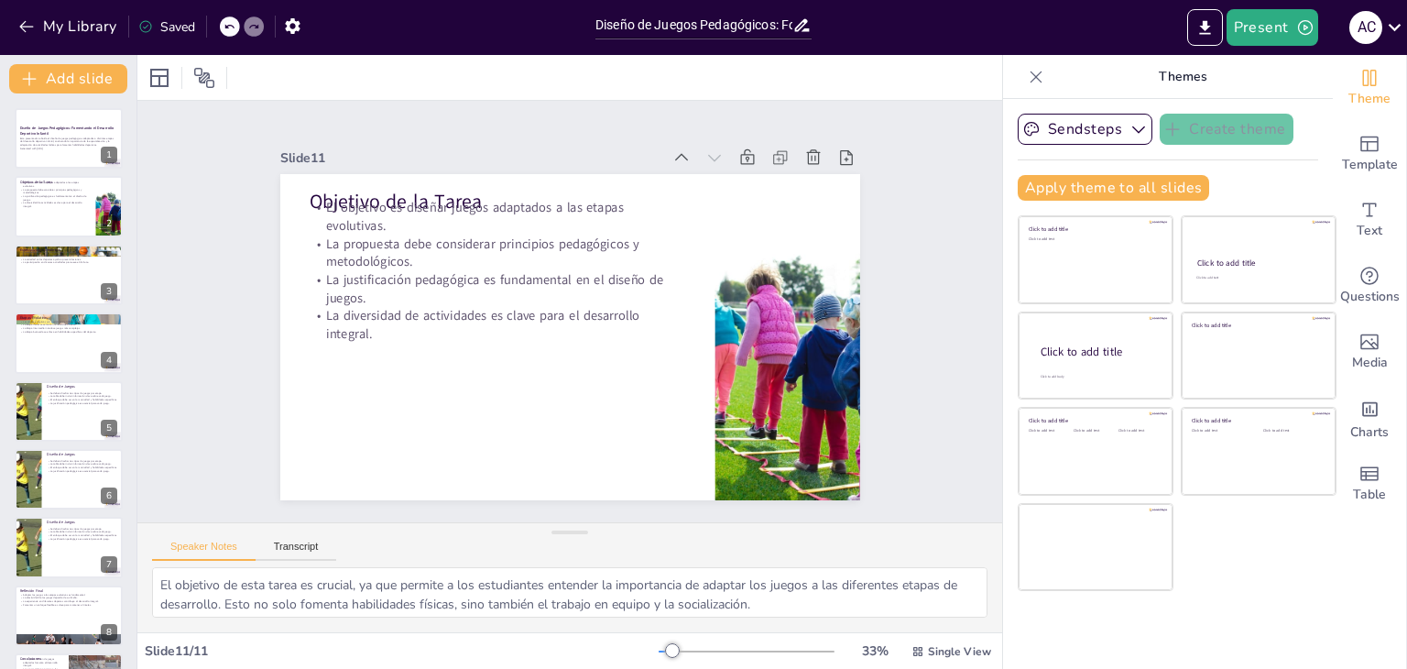
click at [728, 176] on div at bounding box center [743, 191] width 30 height 30
click at [716, 159] on div at bounding box center [730, 173] width 28 height 28
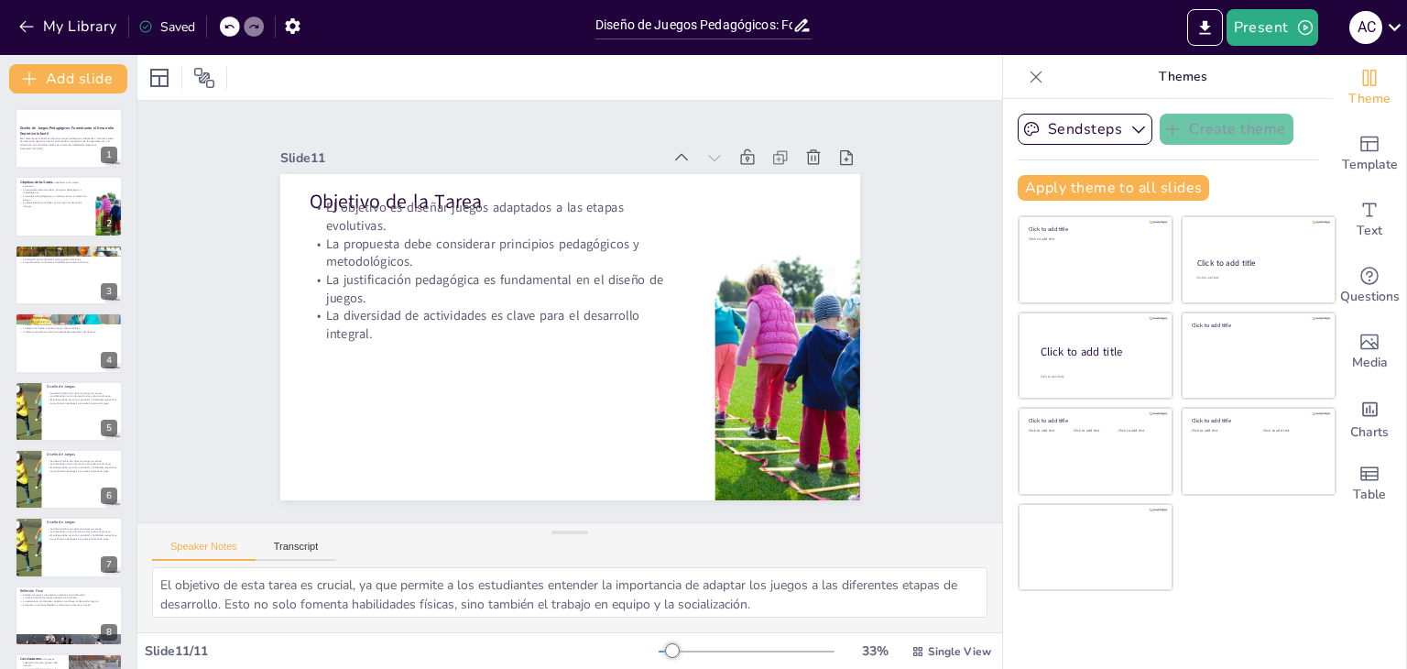
click at [728, 176] on div at bounding box center [743, 191] width 30 height 30
click at [716, 159] on div at bounding box center [730, 173] width 28 height 28
click at [51, 219] on div at bounding box center [69, 207] width 110 height 62
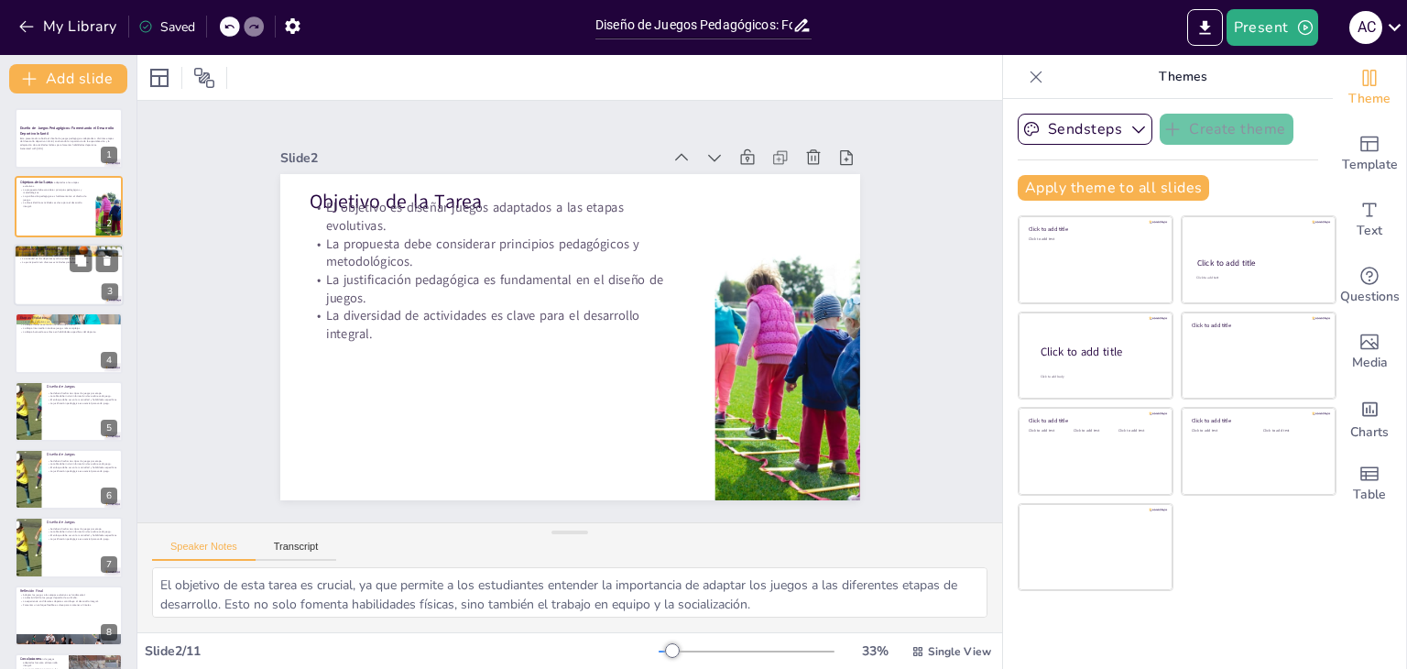
click at [64, 276] on div at bounding box center [69, 275] width 110 height 62
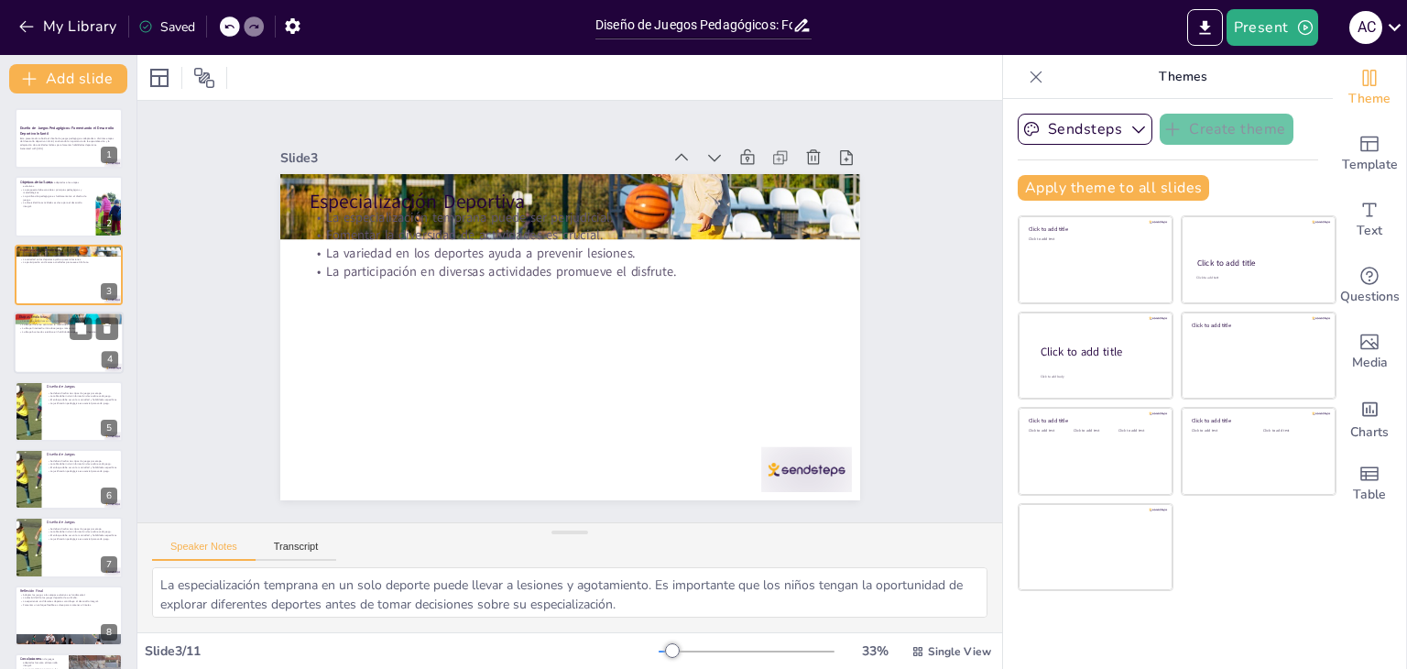
click at [60, 333] on div at bounding box center [69, 342] width 110 height 62
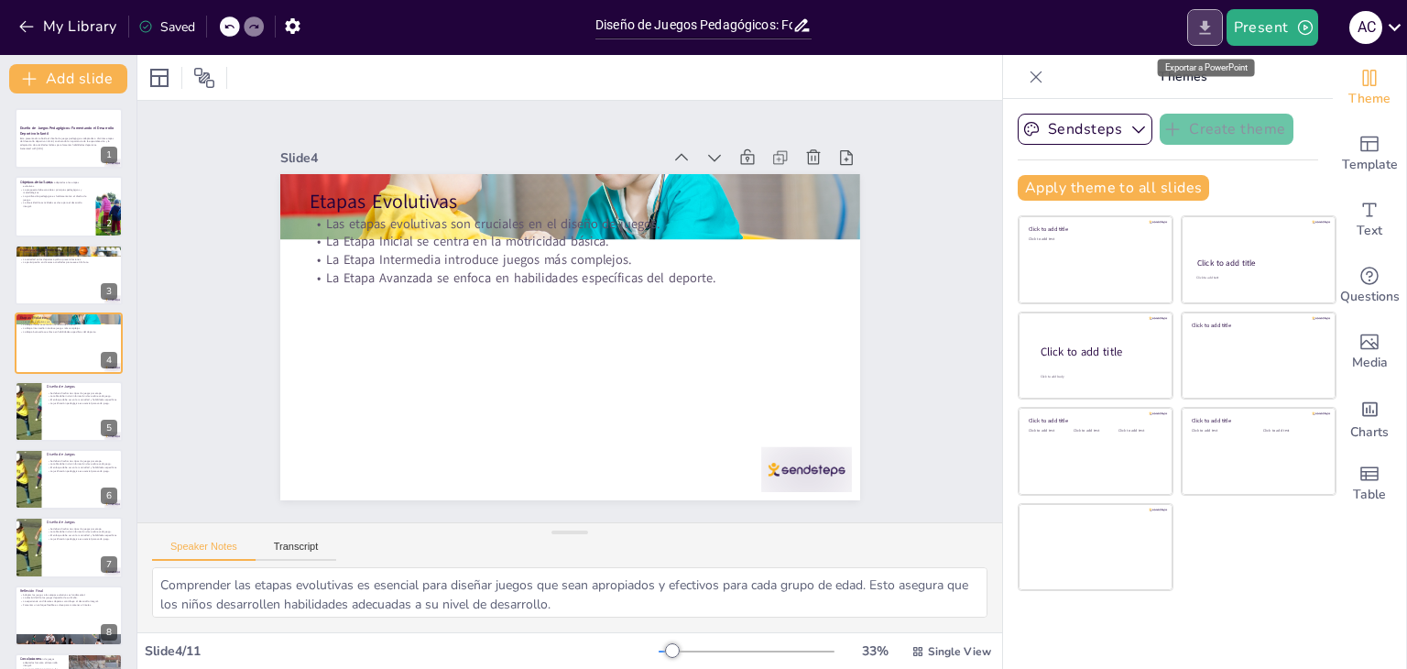
click at [1201, 27] on icon "Export to PowerPoint" at bounding box center [1205, 27] width 19 height 19
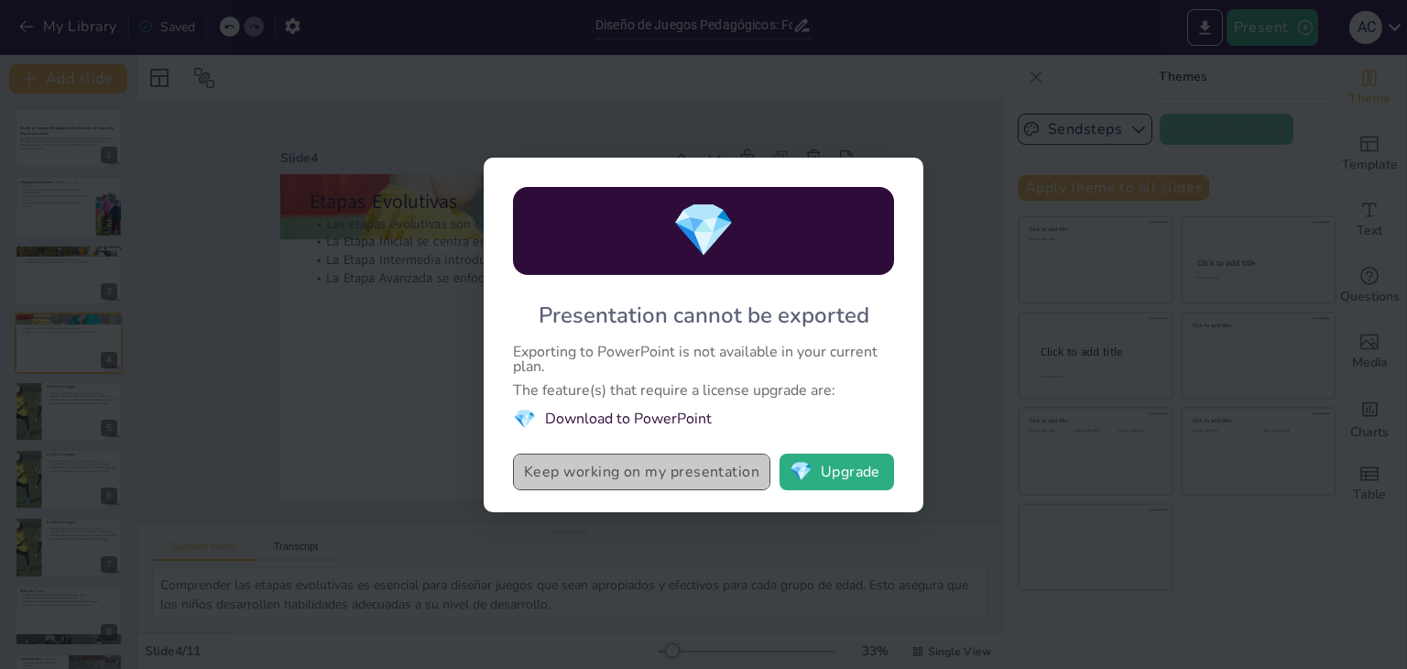
click at [711, 474] on button "Keep working on my presentation" at bounding box center [641, 472] width 257 height 37
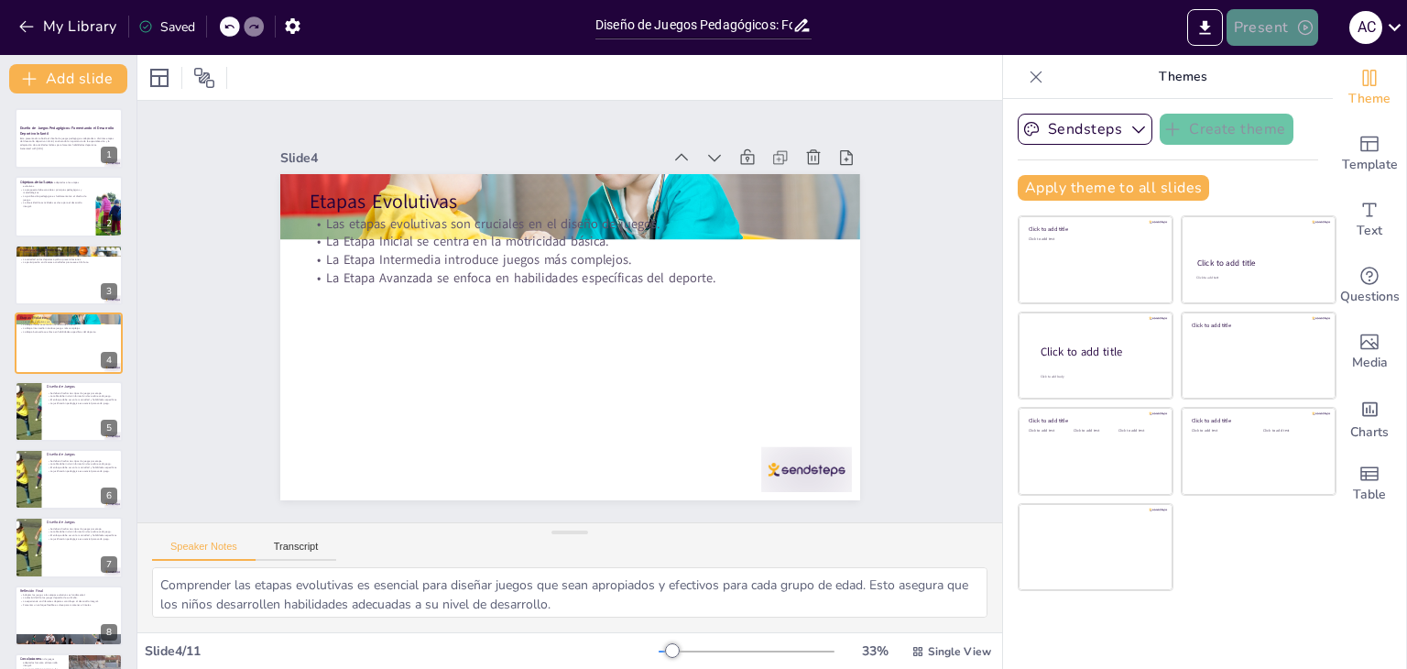
click at [1294, 23] on button "Present" at bounding box center [1273, 27] width 92 height 37
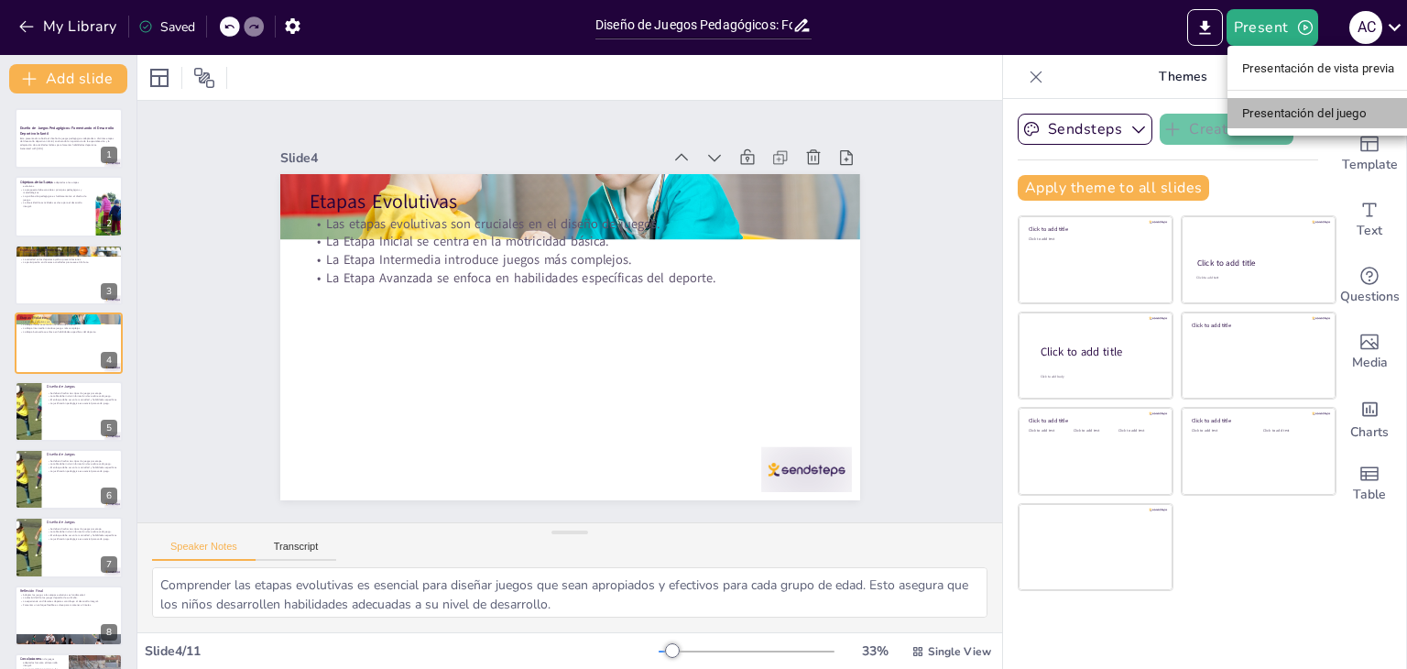
click at [1274, 122] on font "Presentación del juego" at bounding box center [1304, 113] width 125 height 18
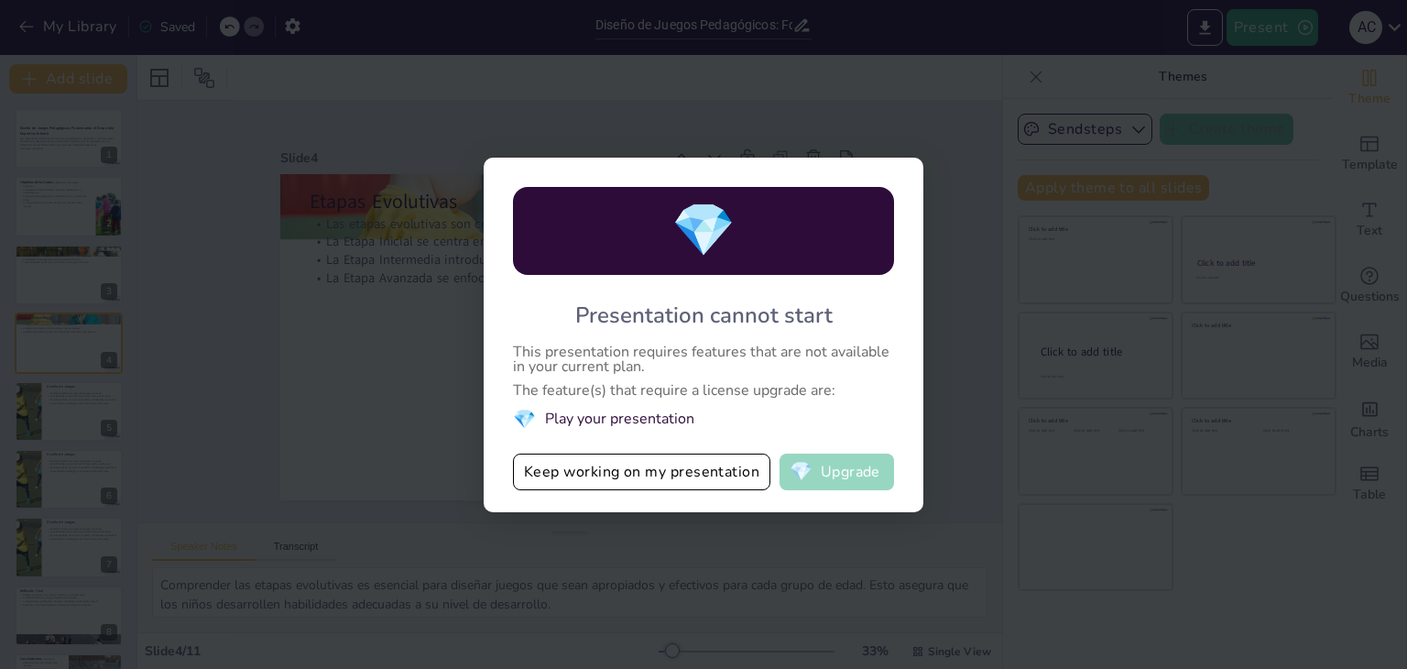
click at [840, 463] on button "💎 Upgrade" at bounding box center [837, 472] width 115 height 37
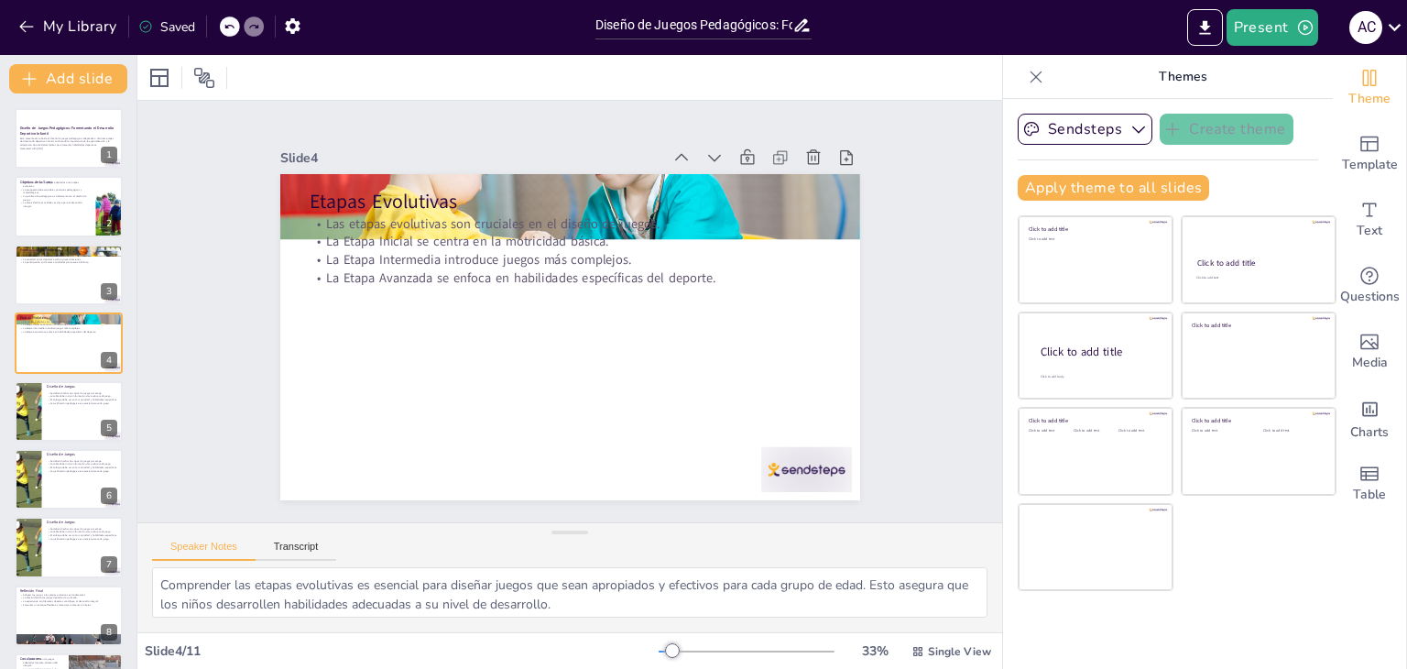
click at [235, 35] on div at bounding box center [230, 26] width 20 height 20
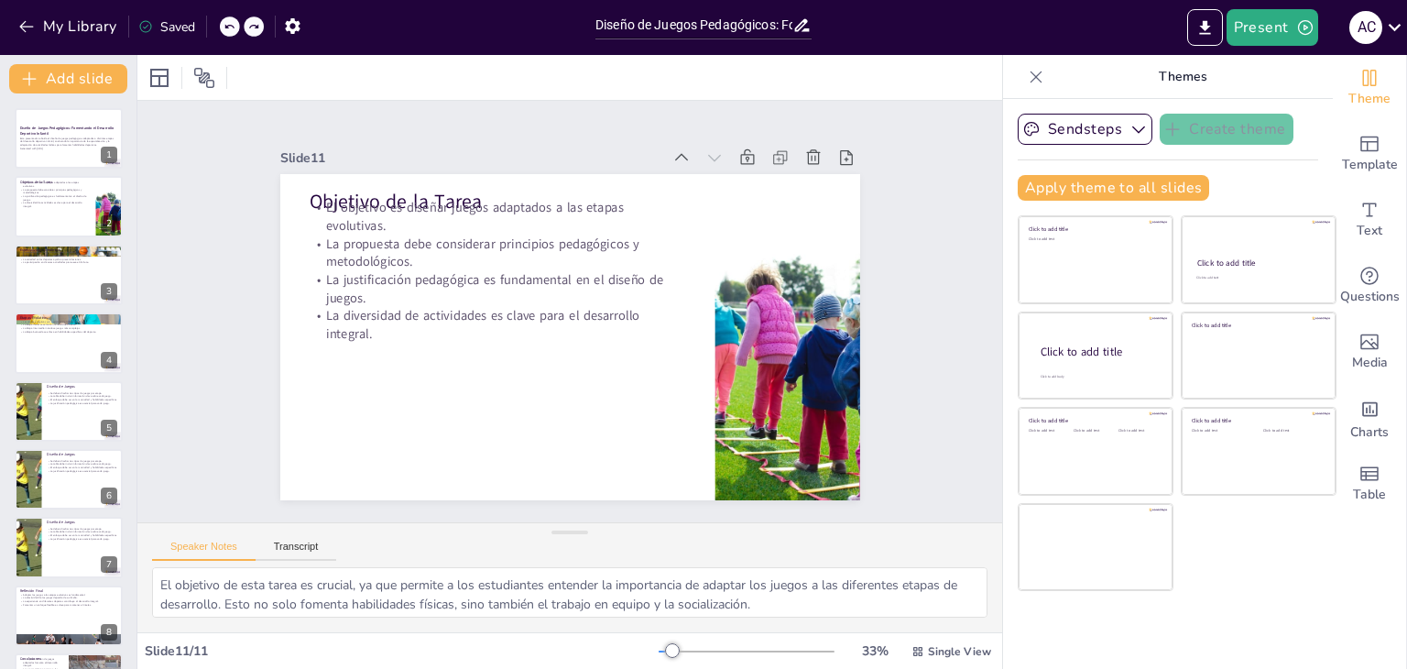
click at [235, 35] on div at bounding box center [230, 26] width 20 height 20
click at [249, 23] on icon at bounding box center [253, 26] width 11 height 11
click at [257, 31] on icon at bounding box center [253, 26] width 11 height 11
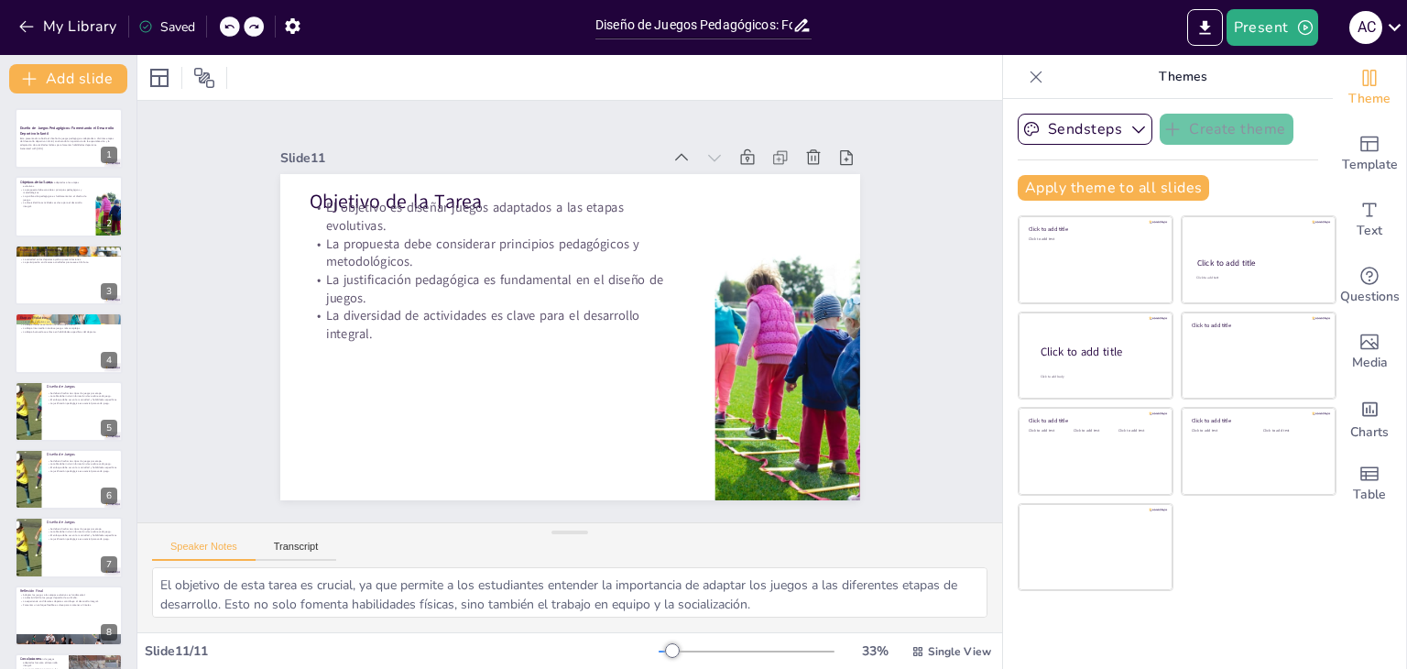
type textarea "Comprender las etapas evolutivas es esencial para diseñar juegos que sean aprop…"
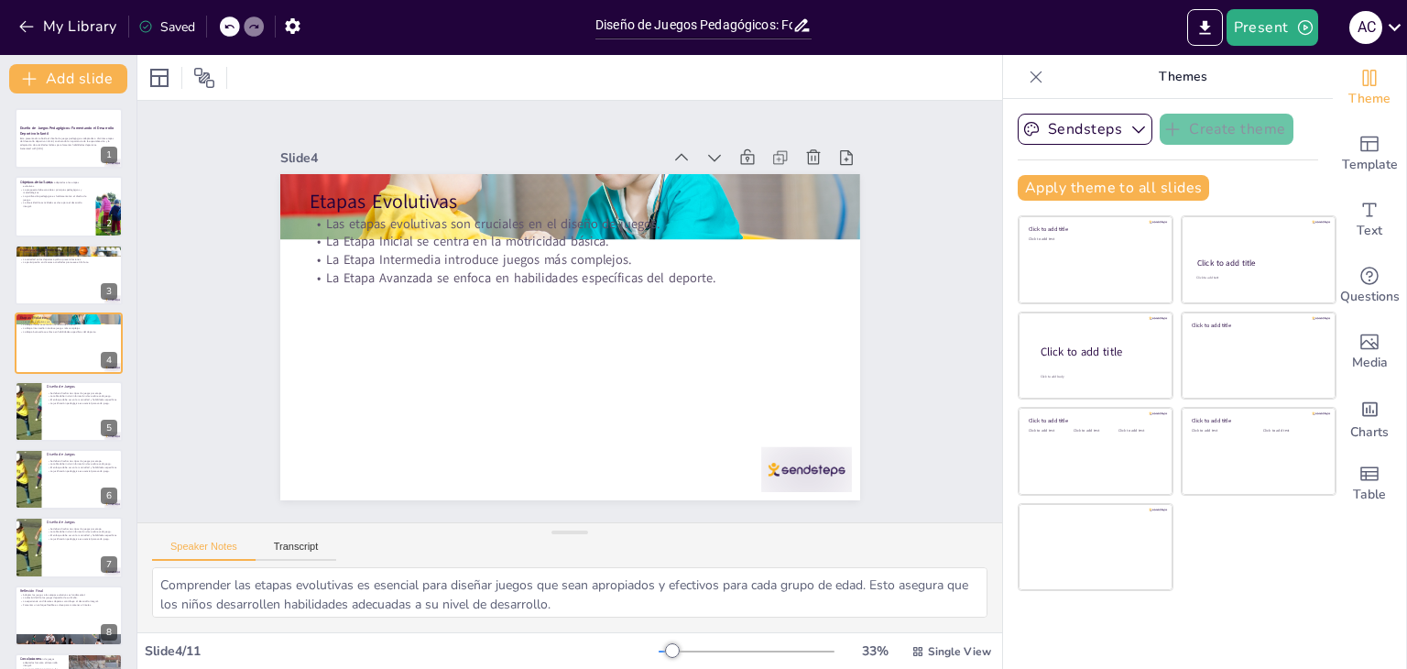
click at [257, 31] on icon at bounding box center [253, 26] width 11 height 11
